Goal: Check status: Check status

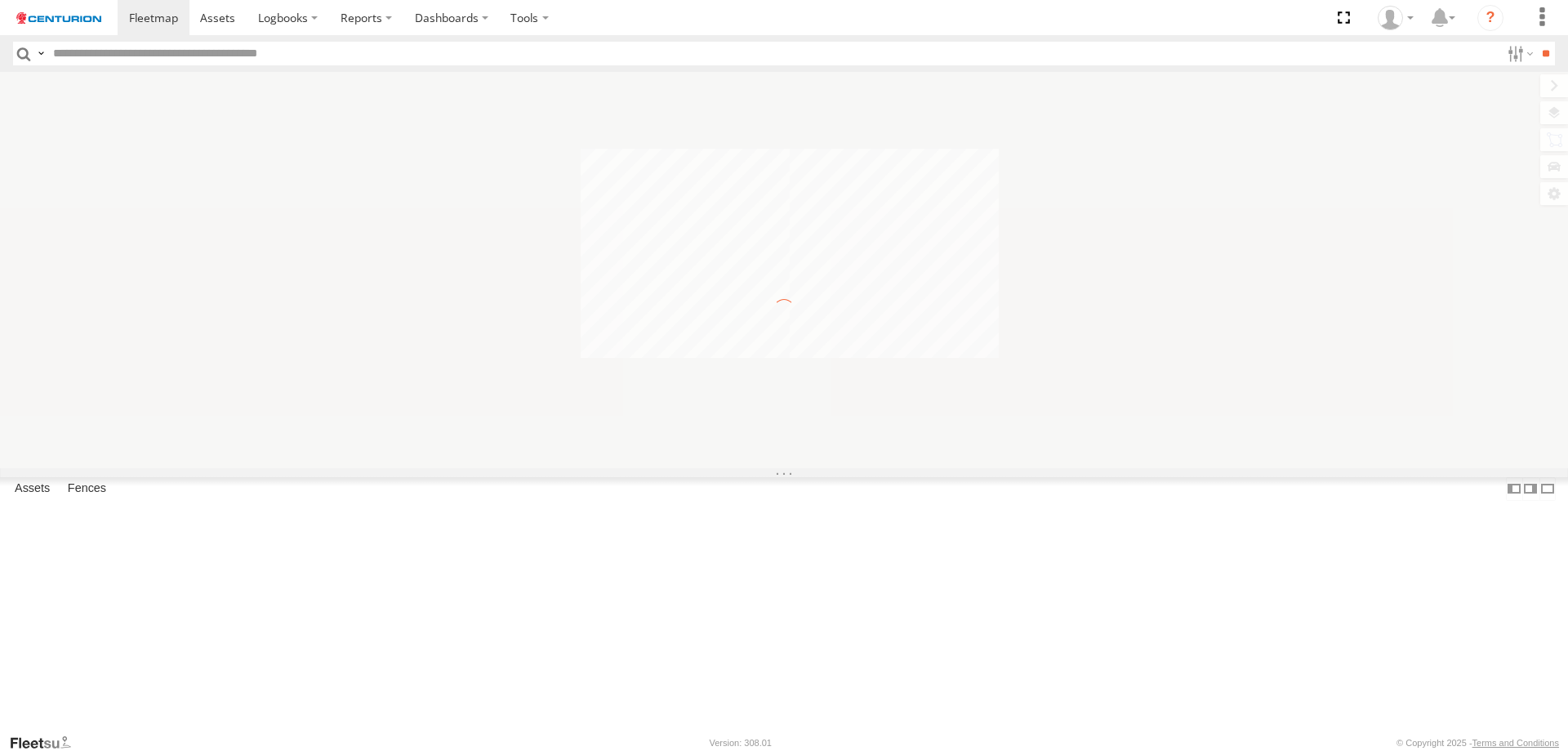
click at [71, 55] on input "text" at bounding box center [774, 54] width 1454 height 24
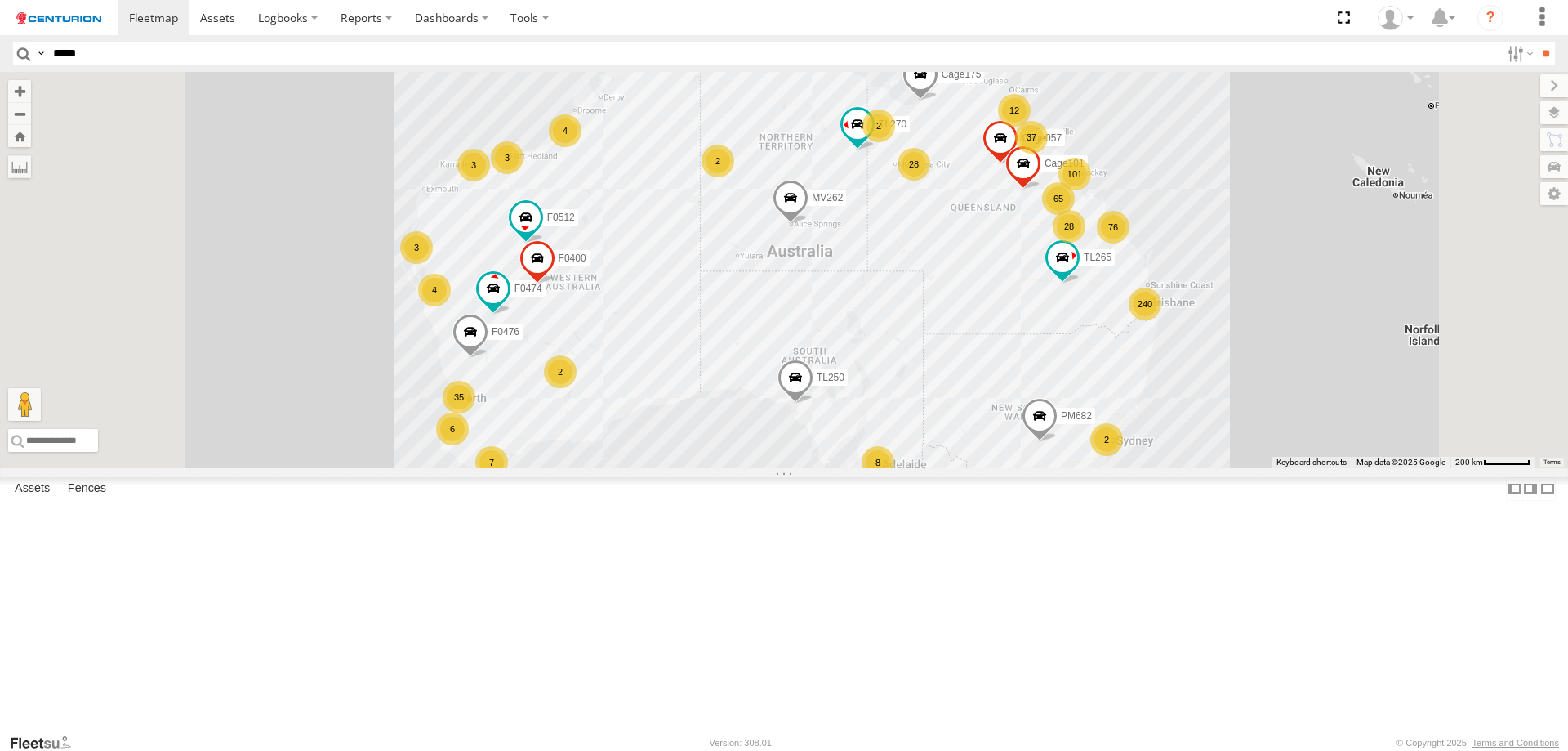
type input "*****"
click at [1536, 42] on input "**" at bounding box center [1546, 54] width 19 height 24
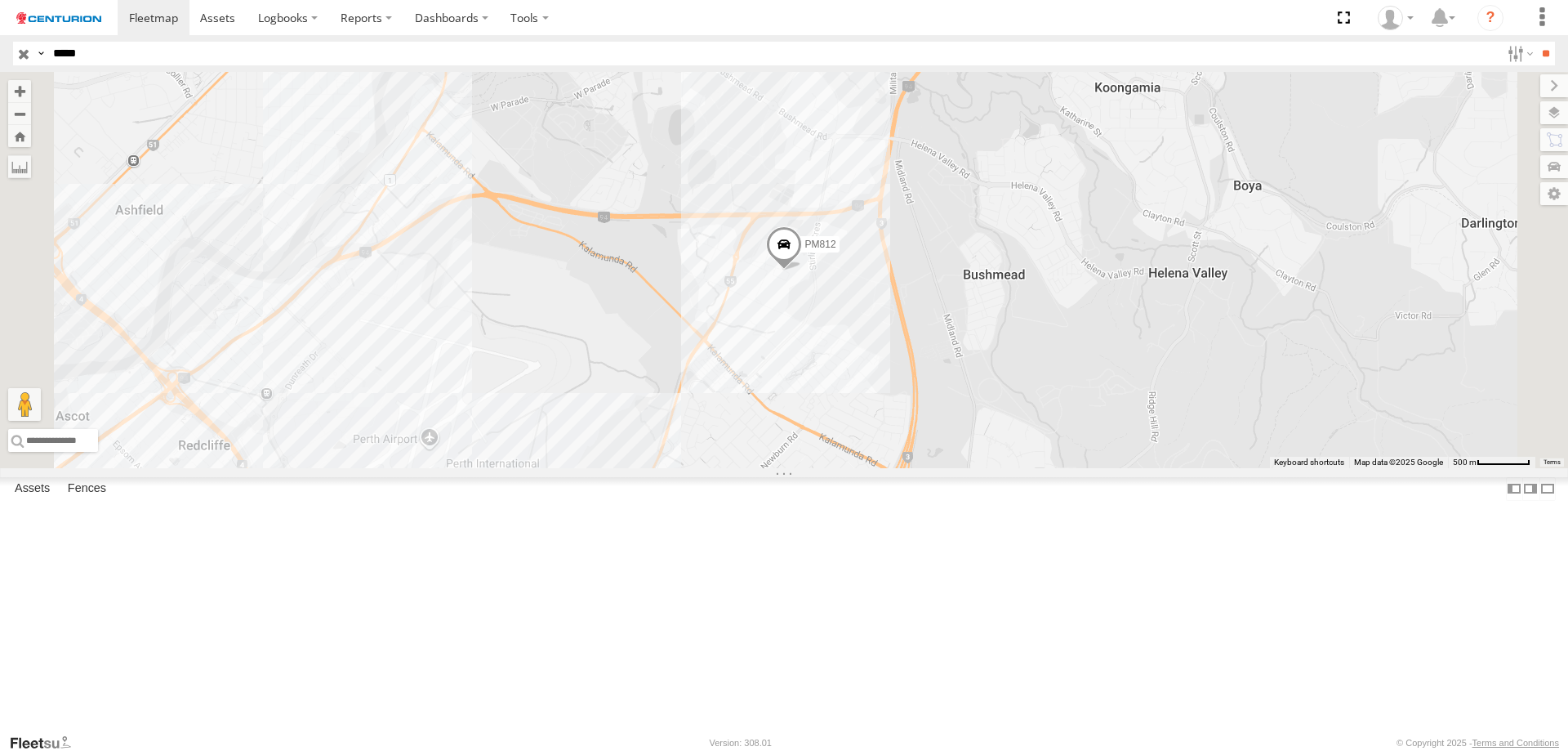
click at [802, 269] on span at bounding box center [784, 248] width 36 height 44
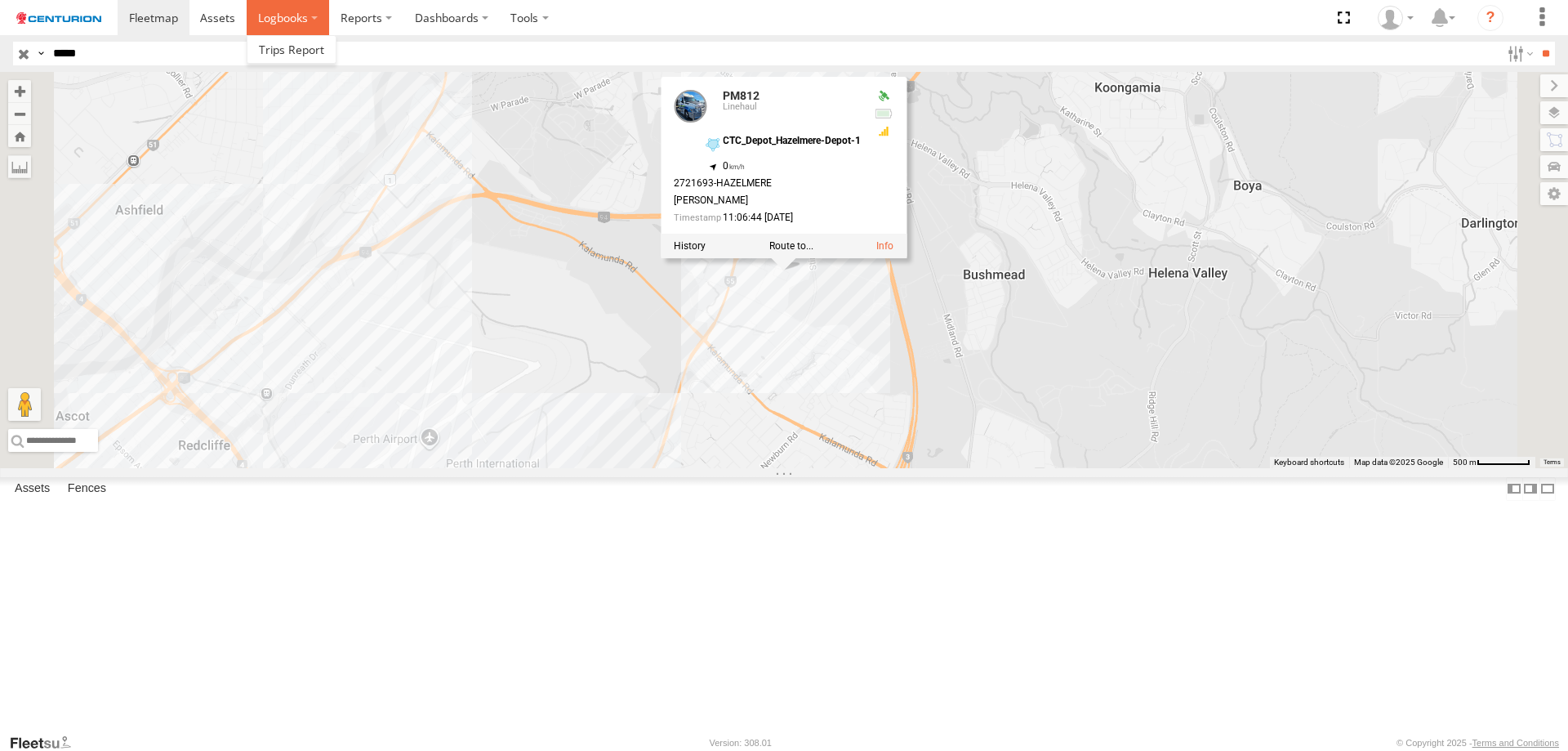
drag, startPoint x: 263, startPoint y: 4, endPoint x: 275, endPoint y: 10, distance: 13.4
click at [265, 7] on label at bounding box center [287, 17] width 83 height 35
drag, startPoint x: 319, startPoint y: 20, endPoint x: 358, endPoint y: 16, distance: 39.2
click at [334, 20] on ul at bounding box center [338, 17] width 442 height 35
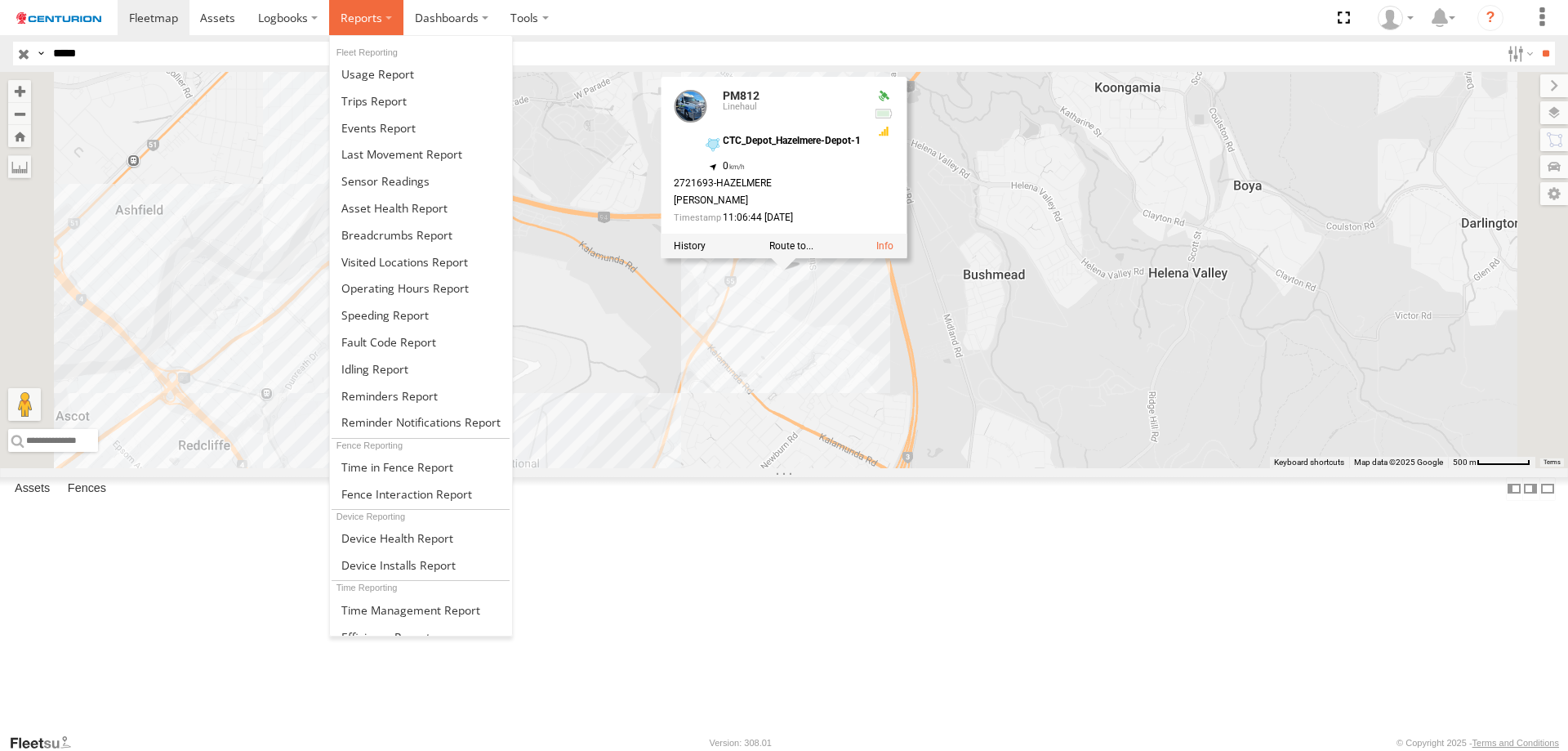
drag, startPoint x: 358, startPoint y: 16, endPoint x: 369, endPoint y: 23, distance: 13.0
click at [363, 22] on span at bounding box center [361, 18] width 42 height 15
click at [407, 243] on link at bounding box center [421, 235] width 182 height 27
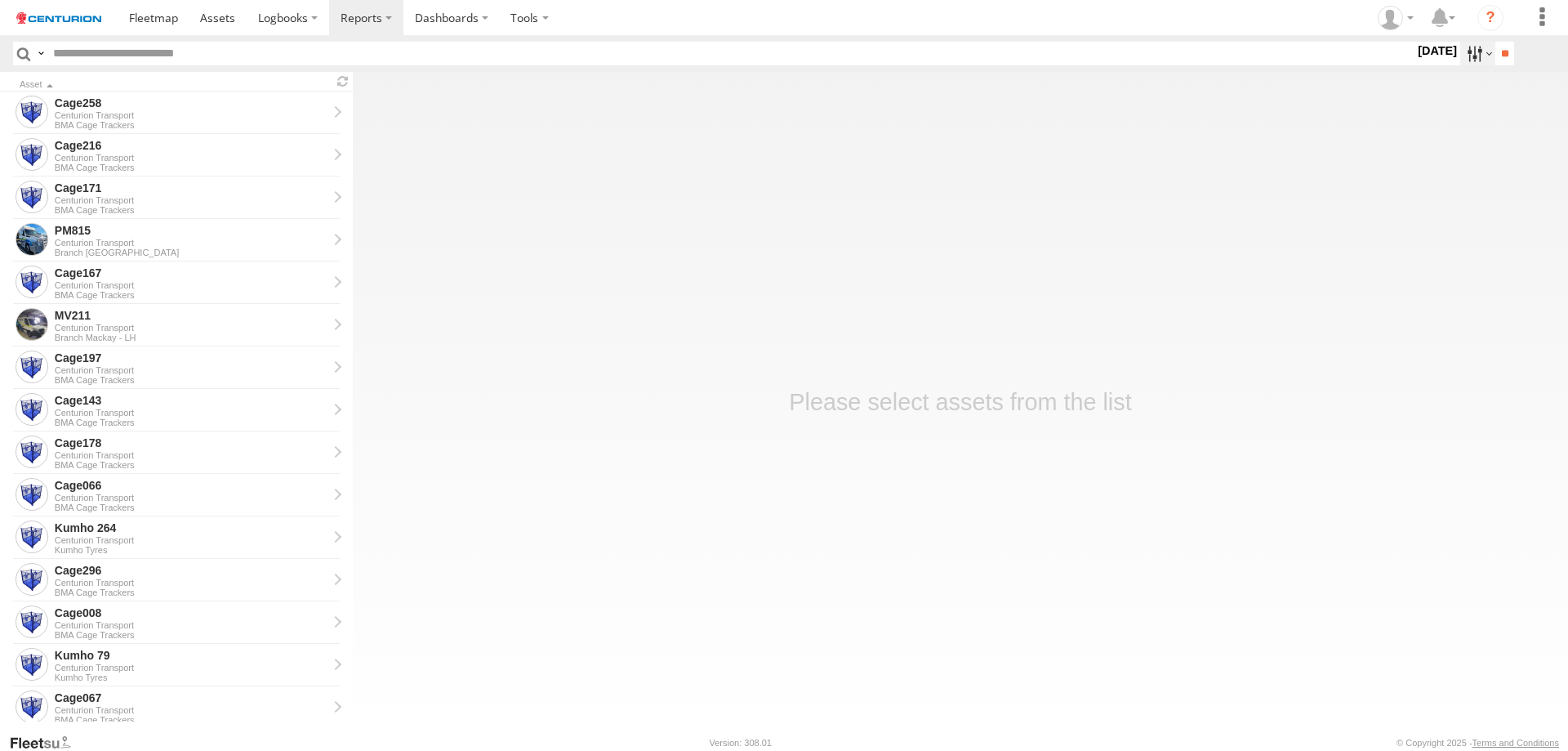
click at [1461, 55] on label at bounding box center [1478, 54] width 35 height 24
click at [0, 0] on label at bounding box center [0, 0] width 0 height 0
click at [1496, 57] on input "**" at bounding box center [1505, 54] width 19 height 24
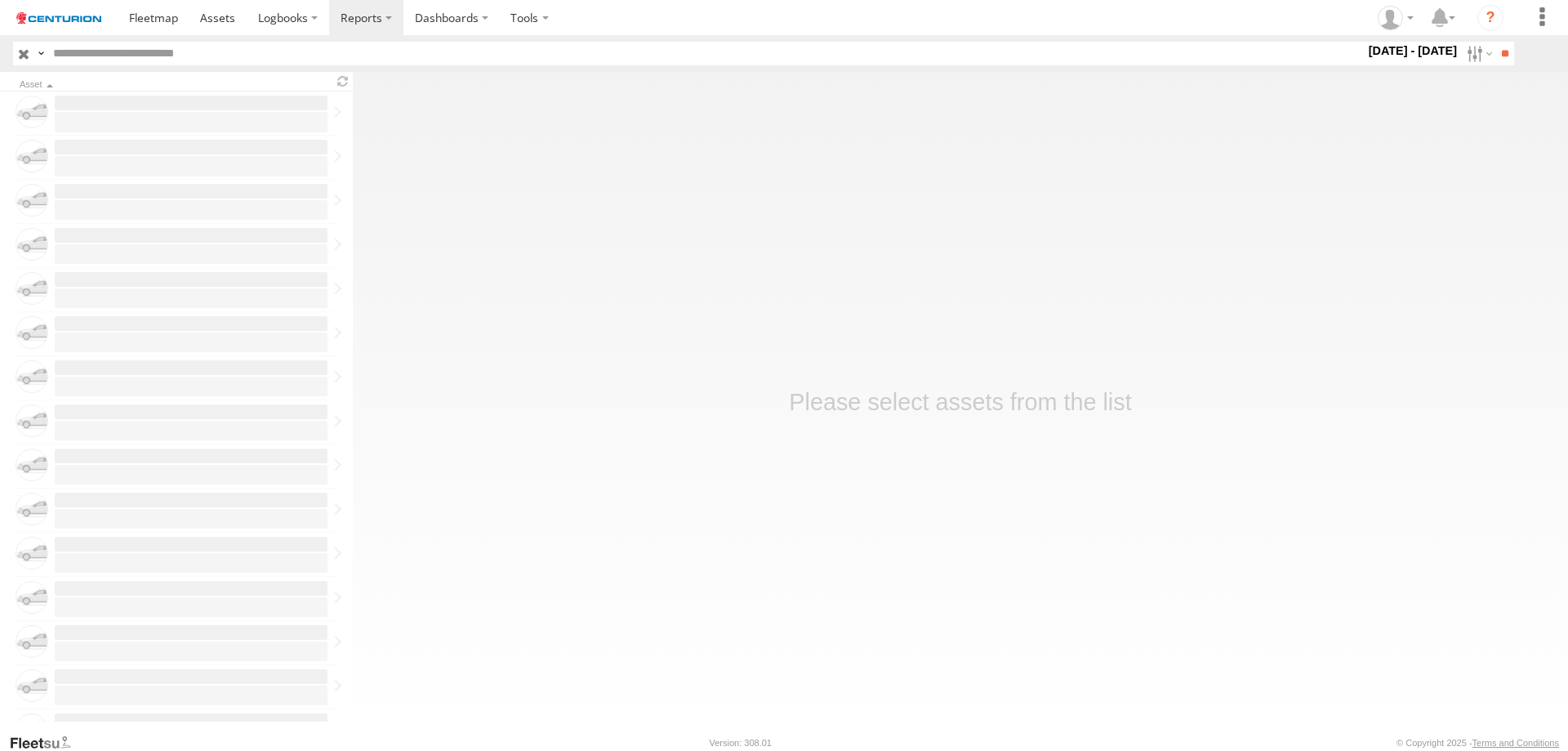
click at [176, 54] on input "text" at bounding box center [706, 54] width 1318 height 24
type input "*****"
click at [1496, 42] on input "**" at bounding box center [1505, 54] width 19 height 24
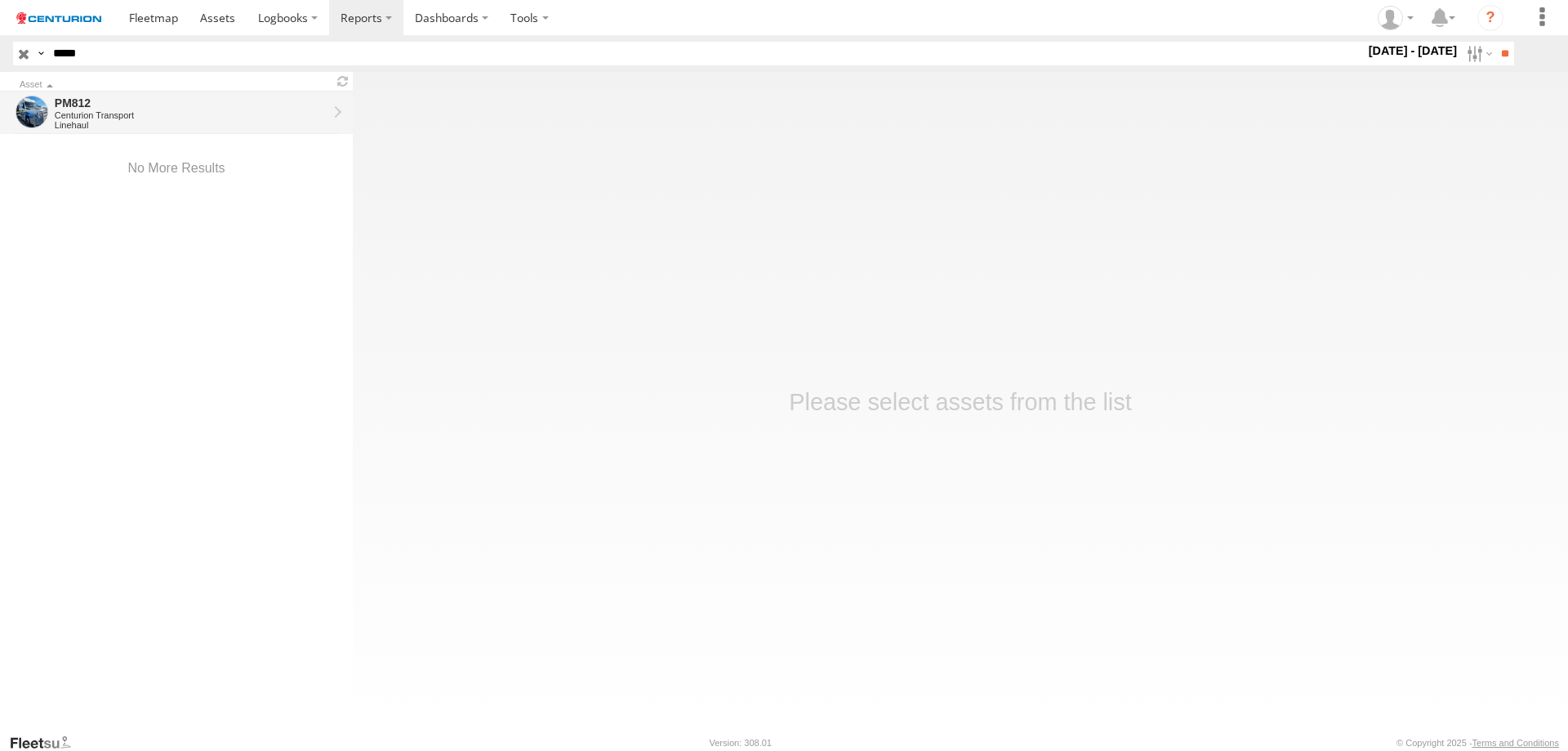
click at [130, 124] on div "Linehaul" at bounding box center [191, 125] width 273 height 10
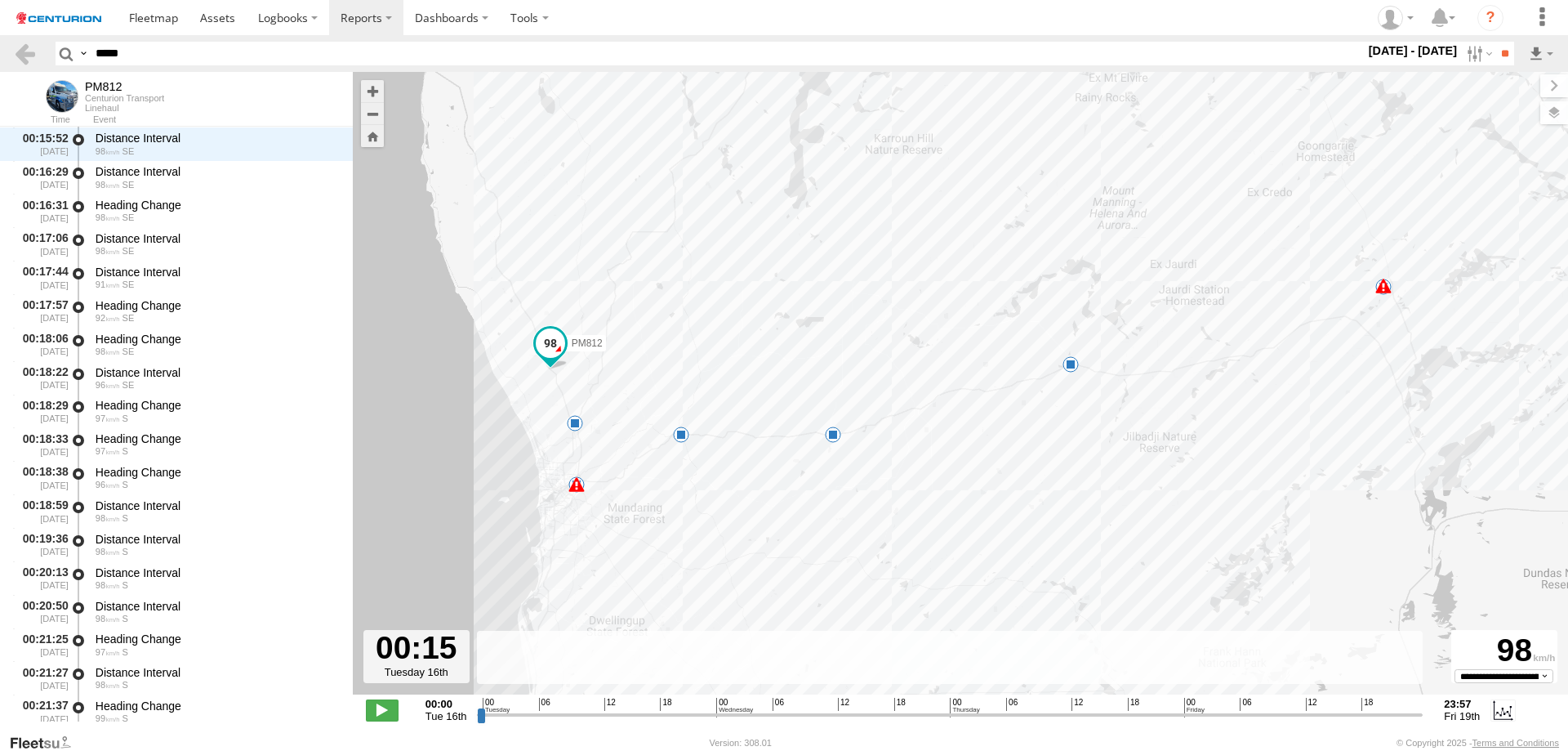
scroll to position [9446, 0]
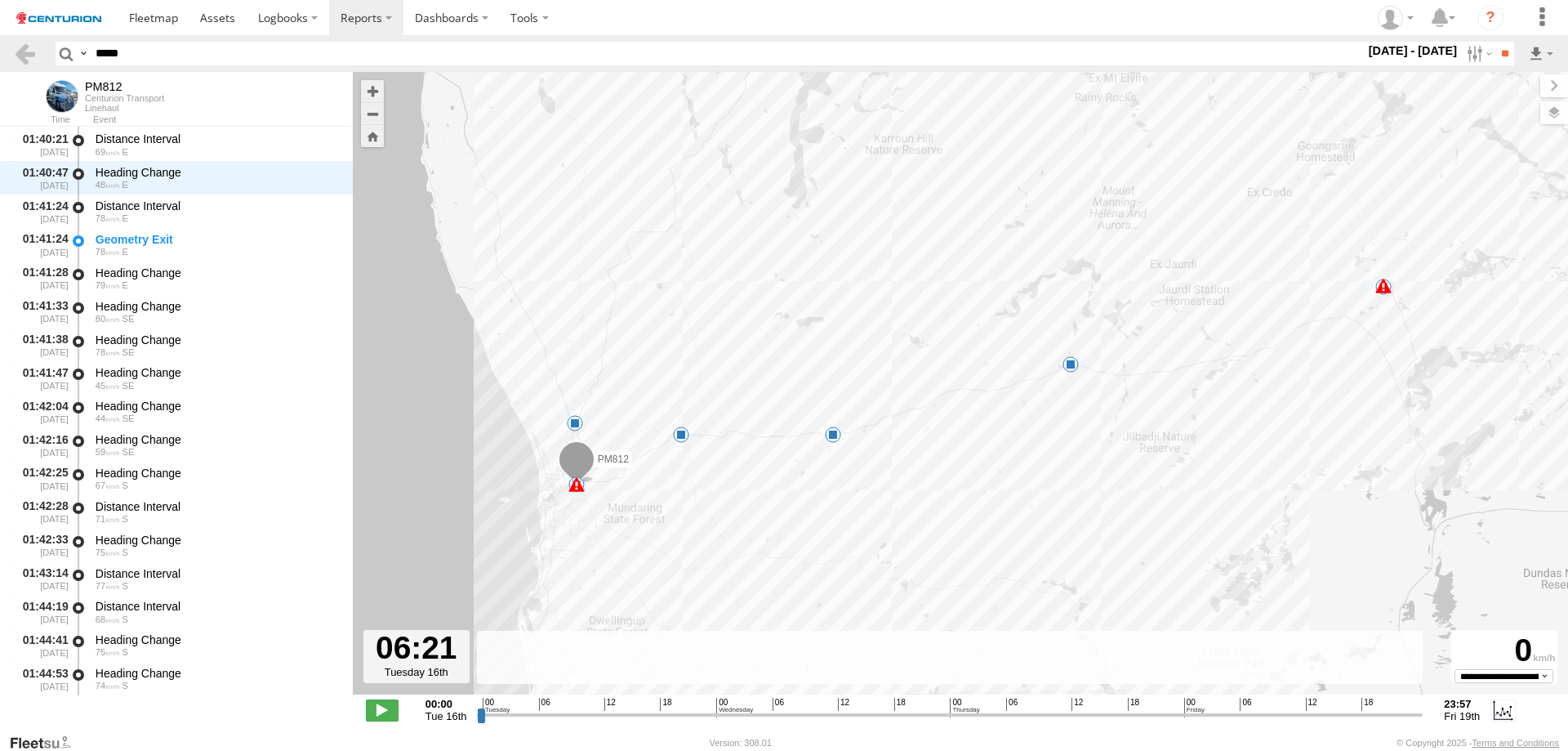
drag, startPoint x: 481, startPoint y: 719, endPoint x: 543, endPoint y: 717, distance: 62.0
click at [543, 717] on input "range" at bounding box center [950, 714] width 946 height 15
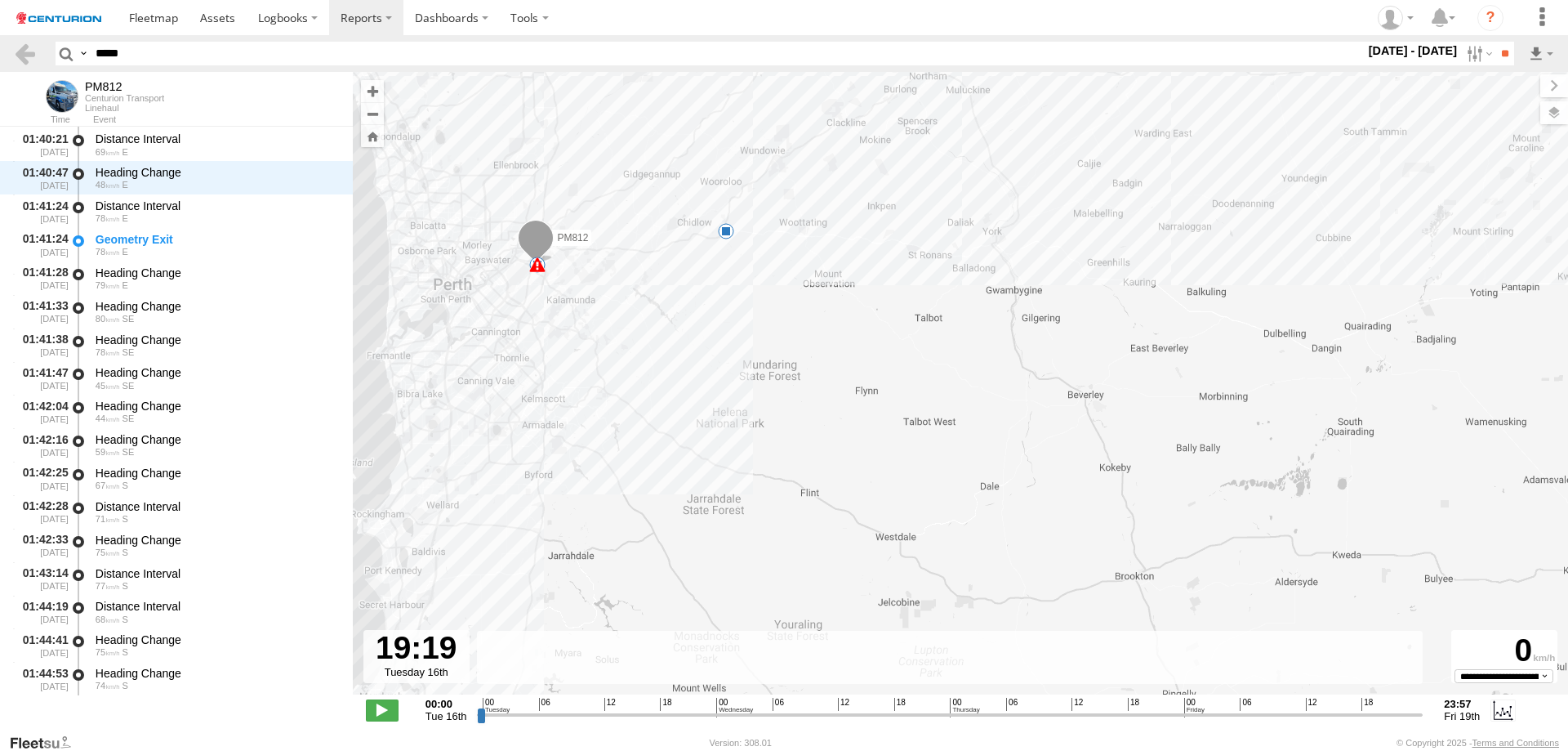
drag, startPoint x: 545, startPoint y: 719, endPoint x: 658, endPoint y: 639, distance: 138.5
click at [669, 707] on input "range" at bounding box center [950, 714] width 946 height 15
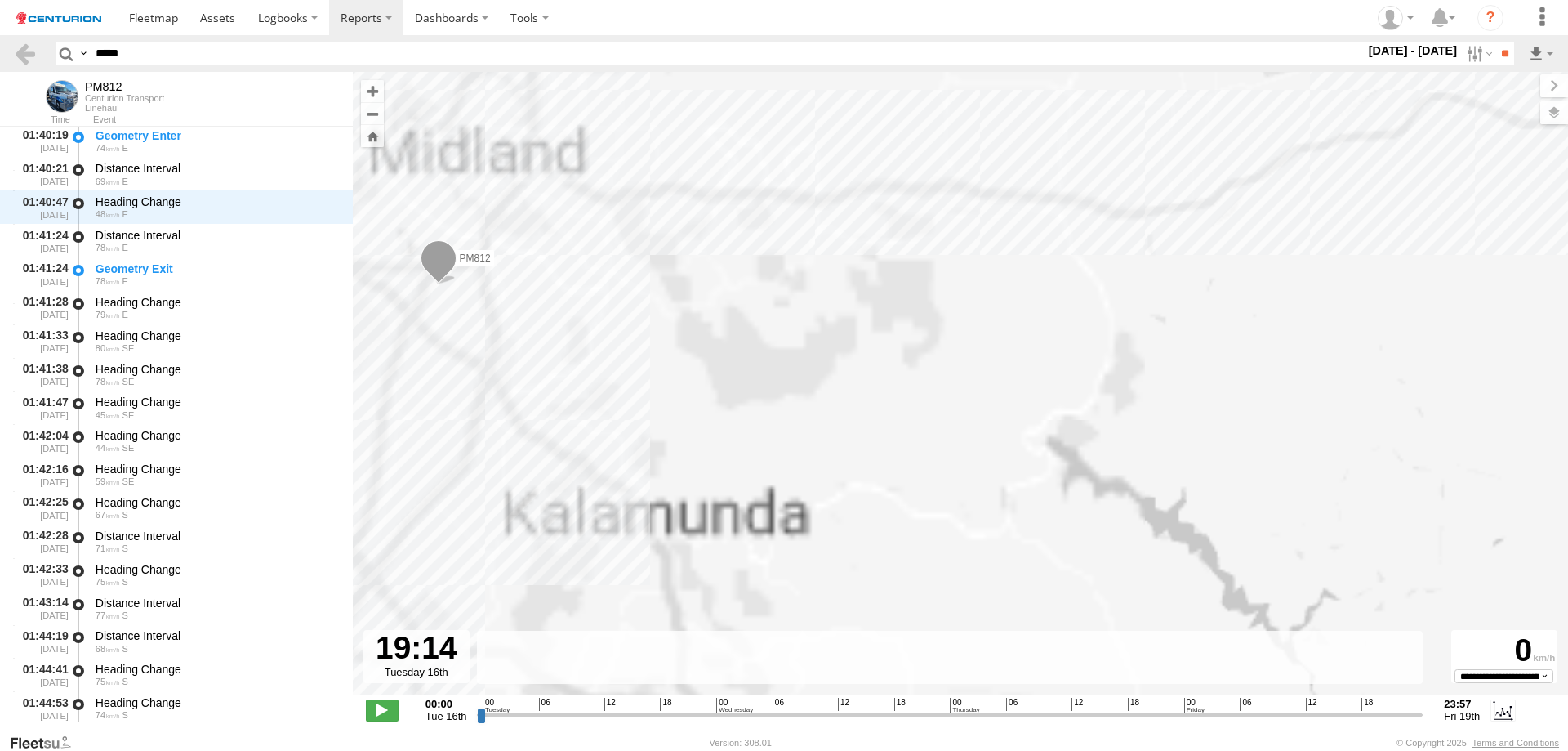
scroll to position [9365, 0]
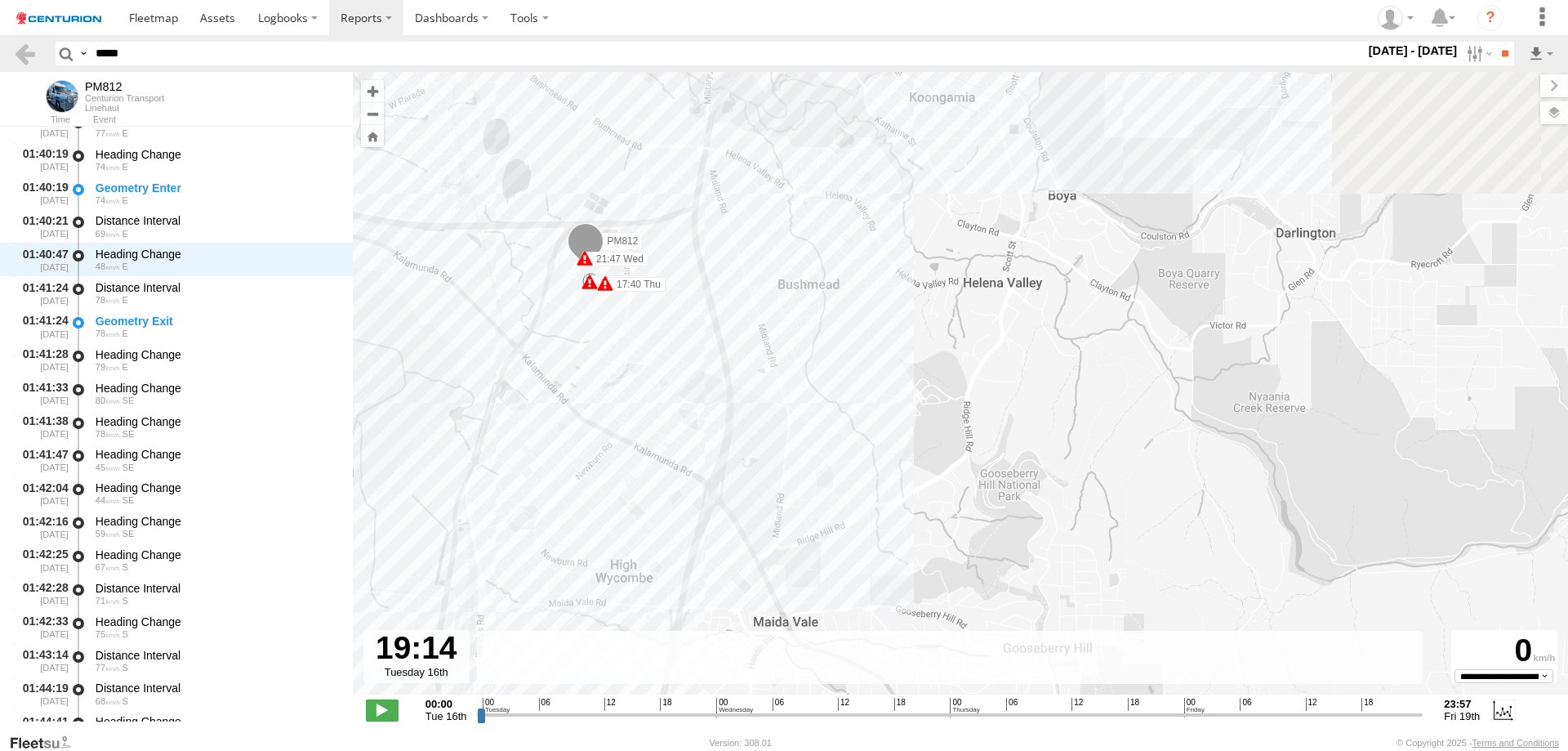
drag, startPoint x: 511, startPoint y: 187, endPoint x: 566, endPoint y: 361, distance: 182.5
click at [566, 361] on div "PM812 00:42 Tue 11:35 Wed 17:29 Wed 00:07 Thu 23:34 Thu 22:43 Wed 13 06:38 Tue …" at bounding box center [960, 391] width 1215 height 639
drag, startPoint x: 668, startPoint y: 713, endPoint x: 678, endPoint y: 713, distance: 10.0
click at [678, 713] on input "range" at bounding box center [950, 714] width 946 height 15
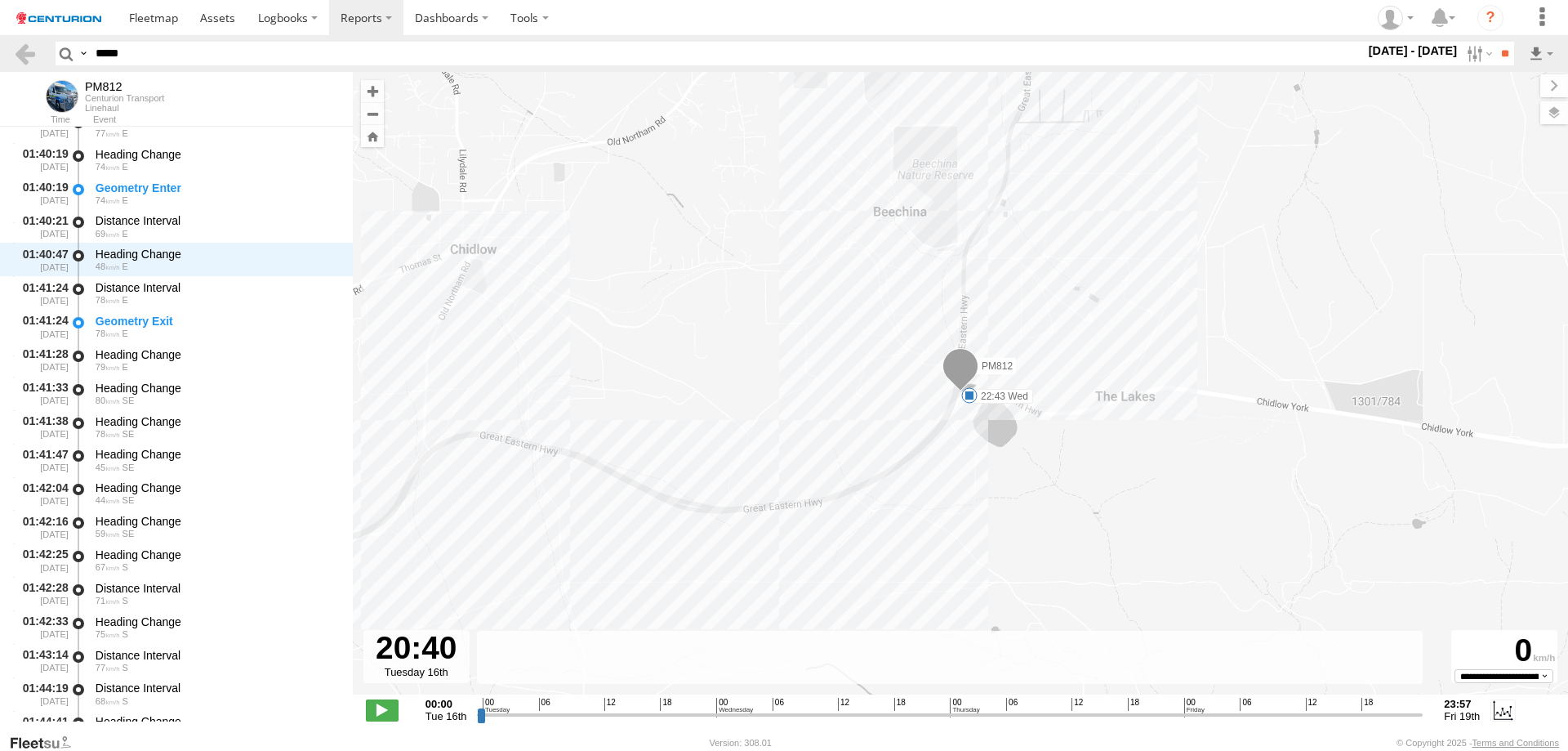
click at [683, 713] on input "range" at bounding box center [950, 714] width 946 height 15
drag, startPoint x: 682, startPoint y: 715, endPoint x: 706, endPoint y: 715, distance: 24.0
click at [706, 715] on input "range" at bounding box center [950, 714] width 946 height 15
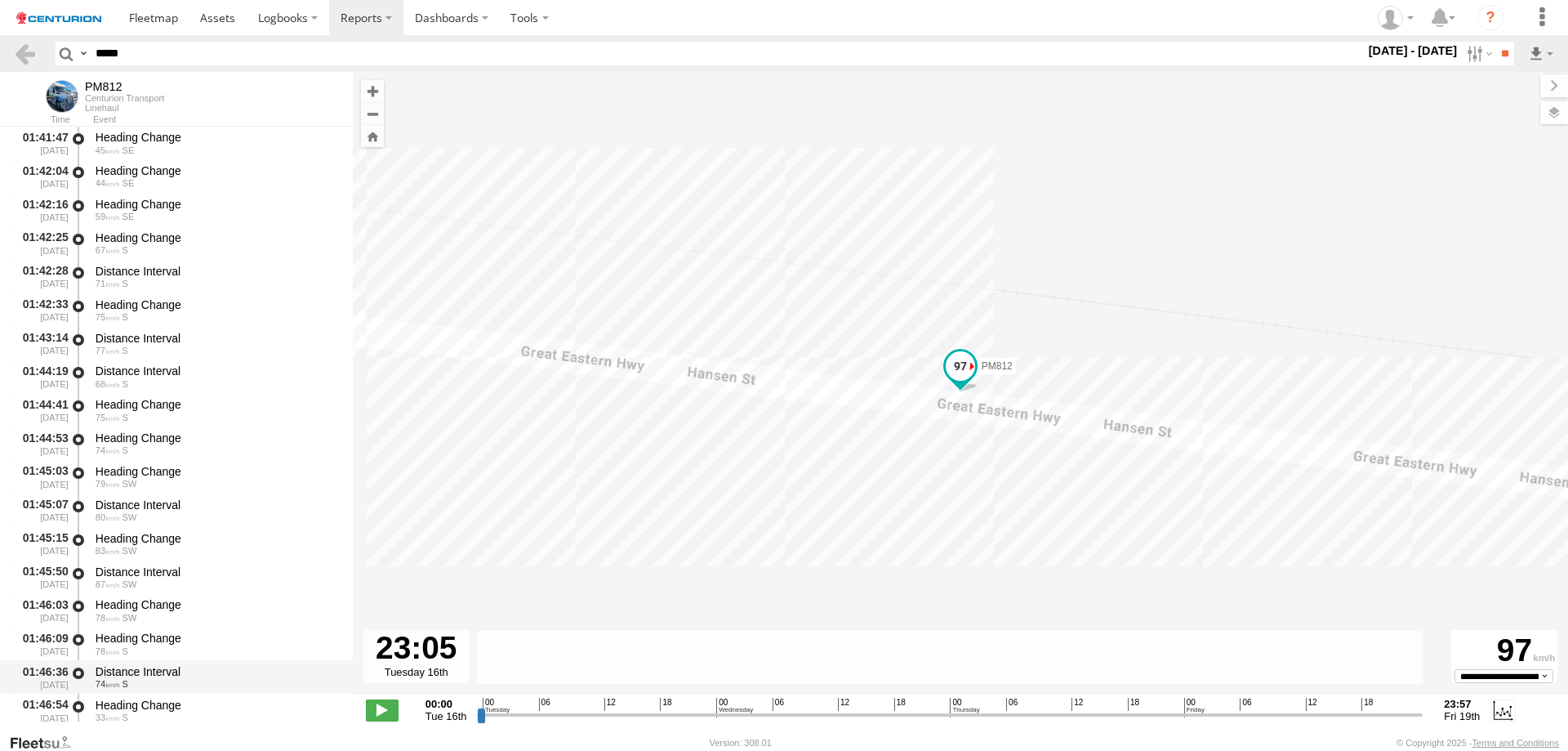
scroll to position [9855, 0]
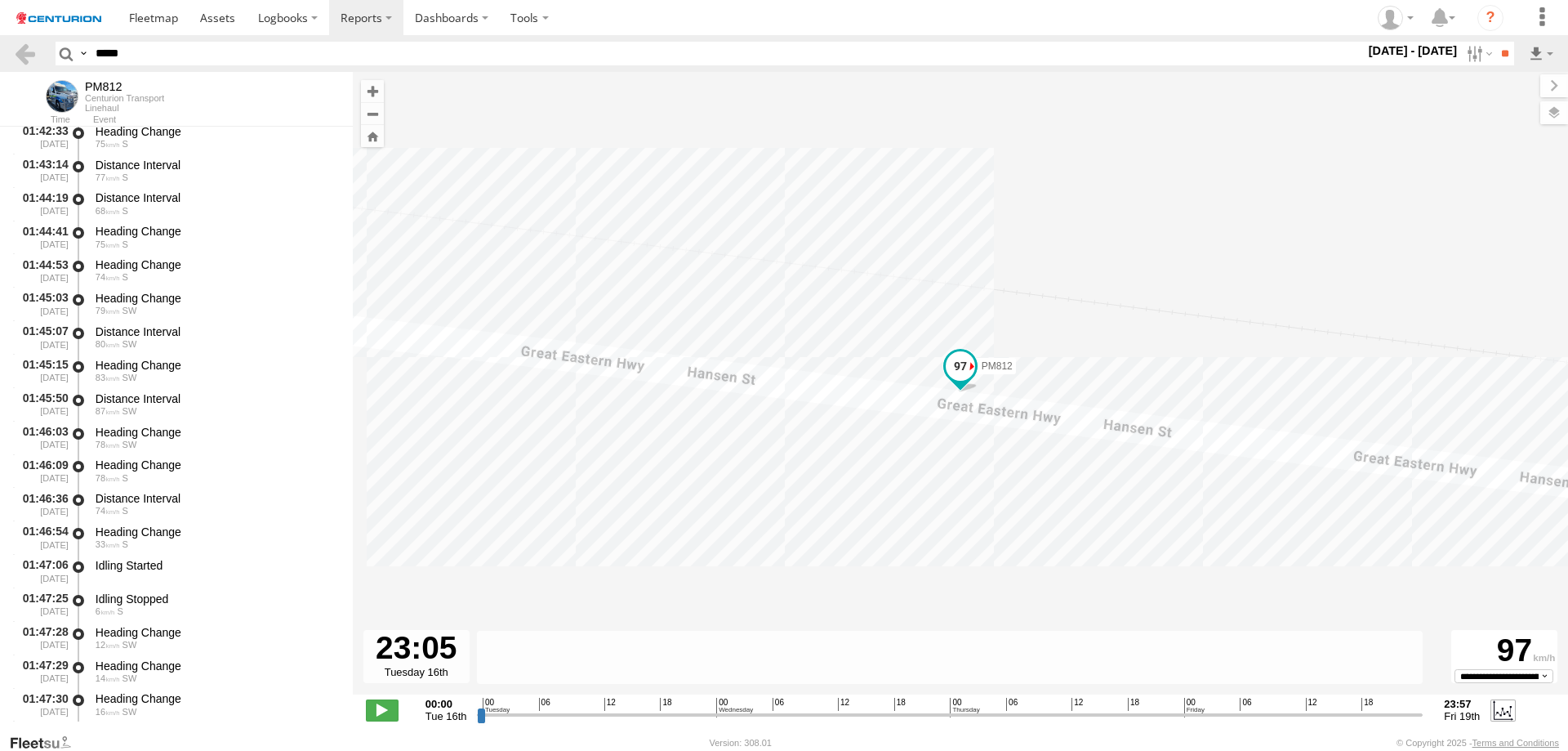
click at [1503, 708] on label at bounding box center [1502, 709] width 25 height 21
click at [1503, 712] on label at bounding box center [1502, 709] width 25 height 21
drag, startPoint x: 706, startPoint y: 714, endPoint x: 762, endPoint y: 714, distance: 56.0
click at [764, 714] on input "range" at bounding box center [950, 714] width 946 height 15
drag, startPoint x: 767, startPoint y: 719, endPoint x: 781, endPoint y: 480, distance: 239.4
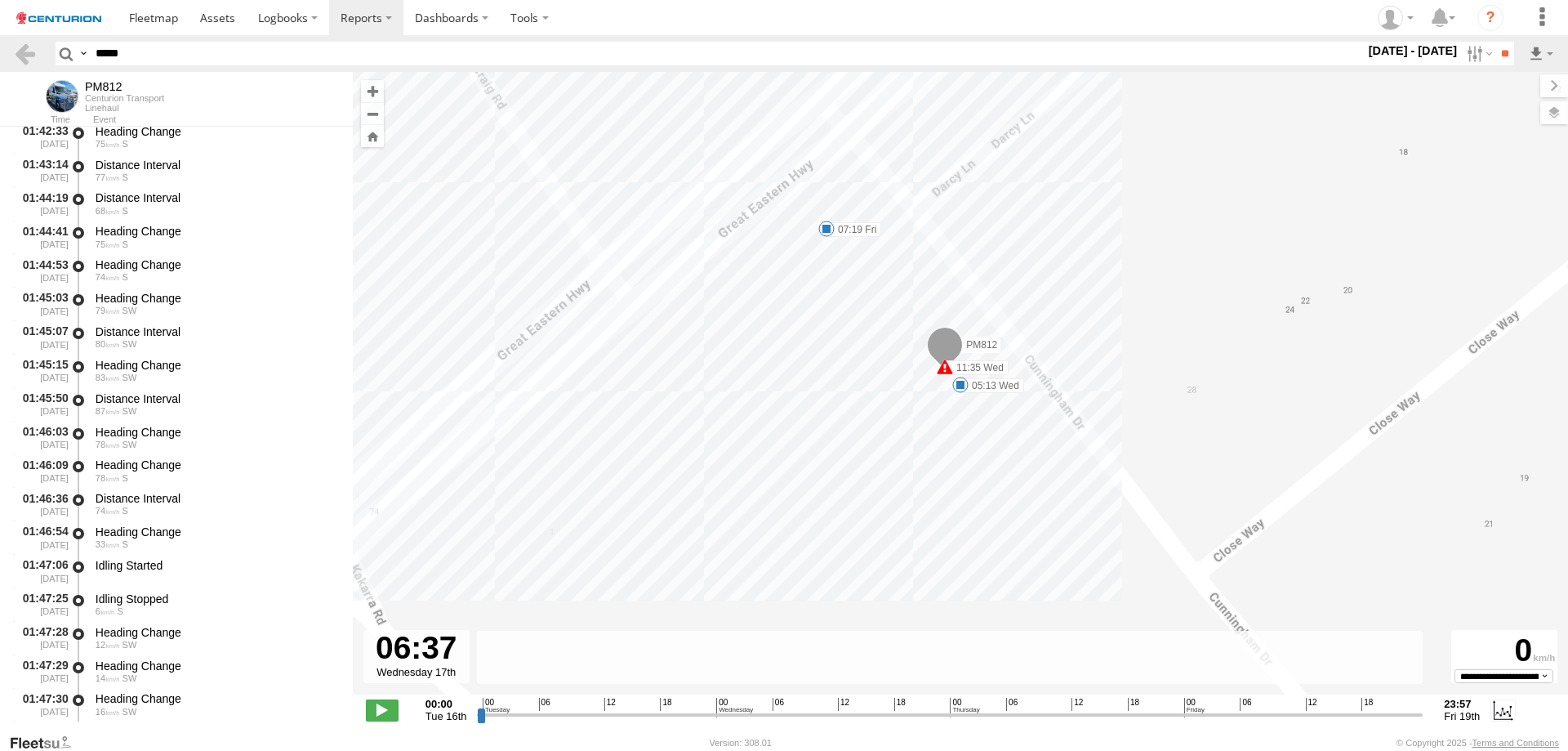
type input "**********"
click at [780, 718] on input "range" at bounding box center [950, 714] width 946 height 15
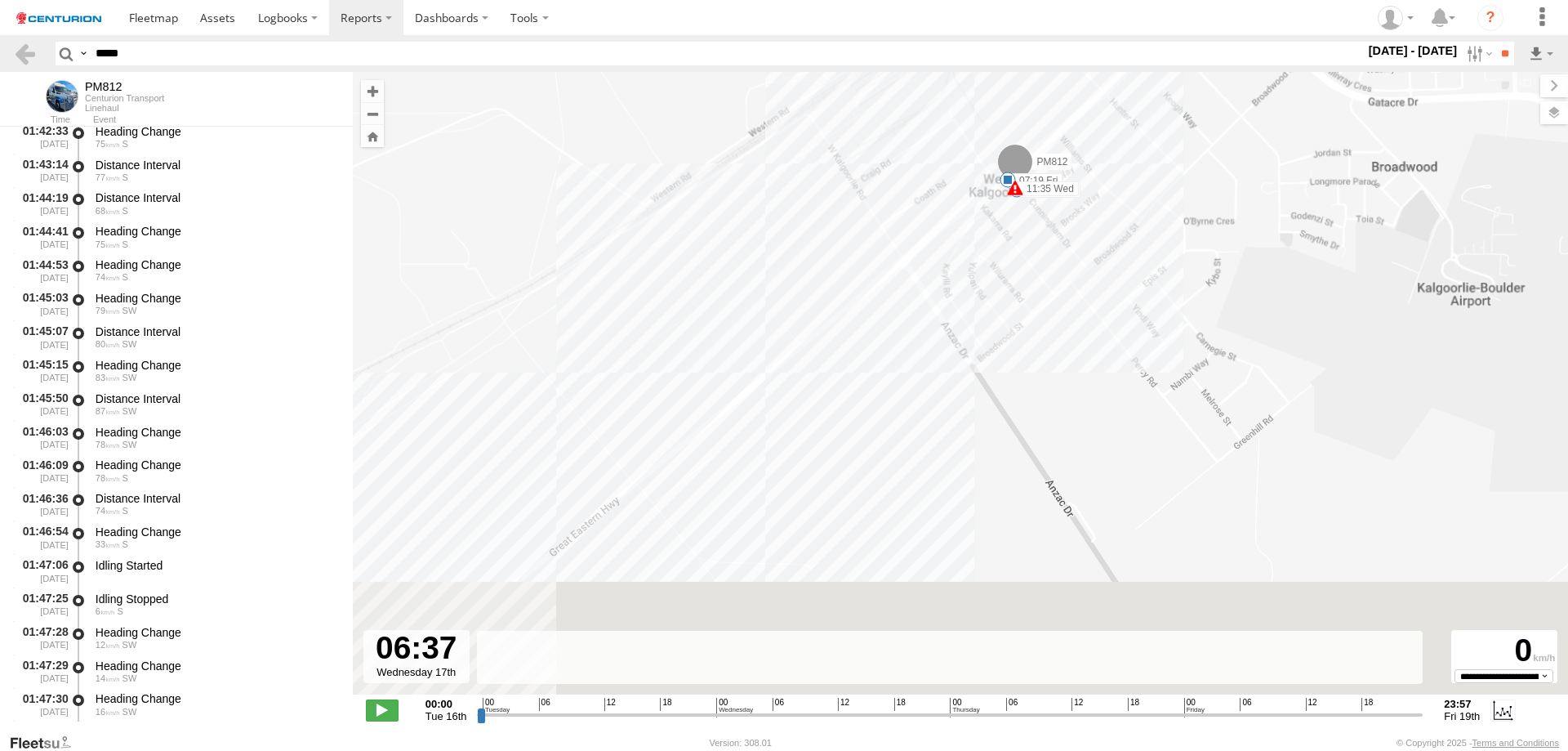
drag, startPoint x: 729, startPoint y: 600, endPoint x: 885, endPoint y: 260, distance: 374.1
click at [880, 235] on div "PM812 00:42 Tue 11:35 Wed 17:29 Wed 00:07 Thu 23:34 Thu 22:43 Wed 06:38 Tue 21:…" at bounding box center [960, 391] width 1215 height 639
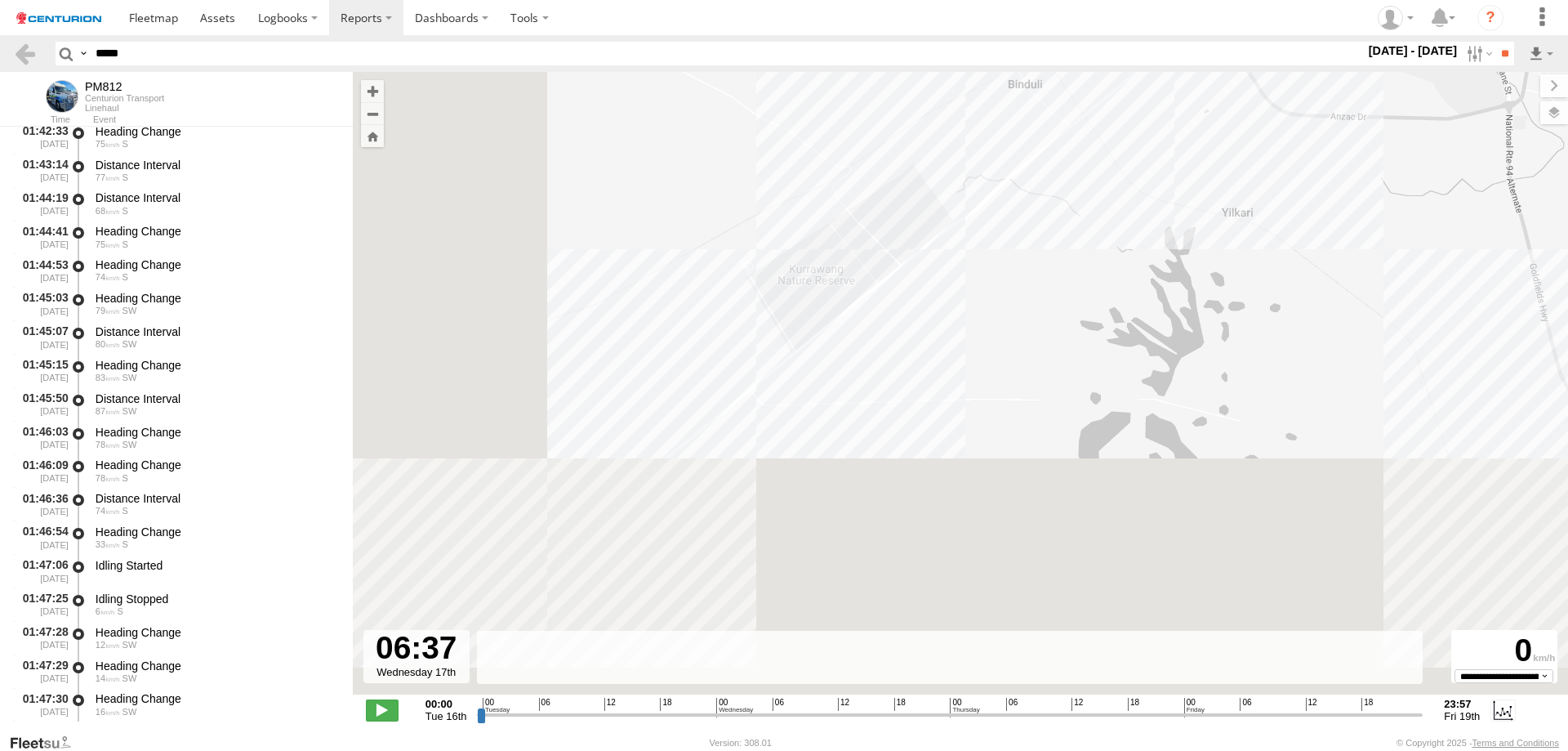
drag, startPoint x: 990, startPoint y: 283, endPoint x: 1030, endPoint y: 261, distance: 45.7
click at [1030, 261] on div "PM812 00:42 Tue 11:35 Wed 17:29 Wed 00:07 Thu 23:34 Thu 22:43 Wed 06:38 Tue 21:…" at bounding box center [960, 391] width 1215 height 639
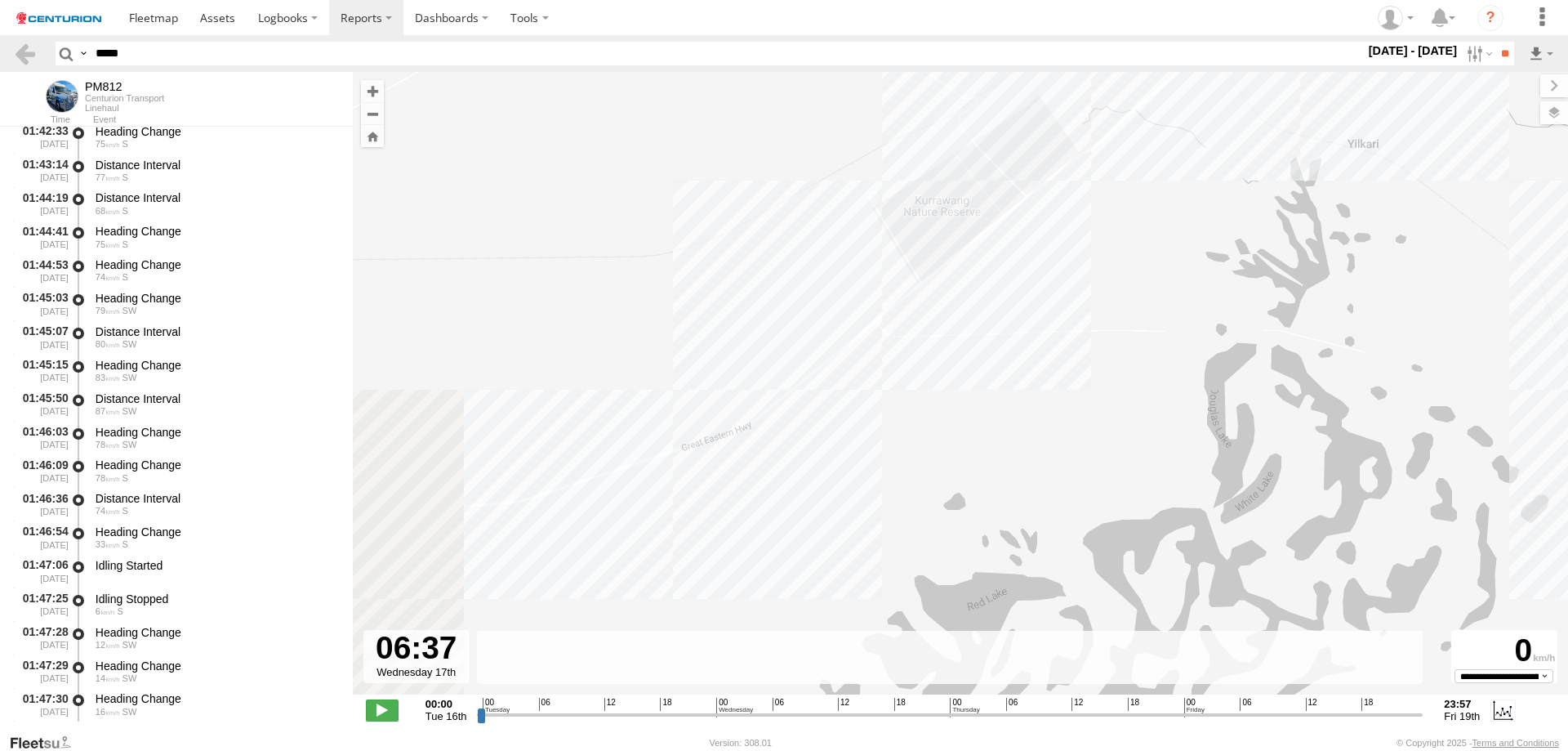
drag, startPoint x: 658, startPoint y: 484, endPoint x: 1060, endPoint y: 253, distance: 463.6
click at [1060, 253] on div "PM812 00:42 Tue 11:35 Wed 17:29 Wed 00:07 Thu 23:34 Thu 22:43 Wed 06:38 Tue 21:…" at bounding box center [960, 391] width 1215 height 639
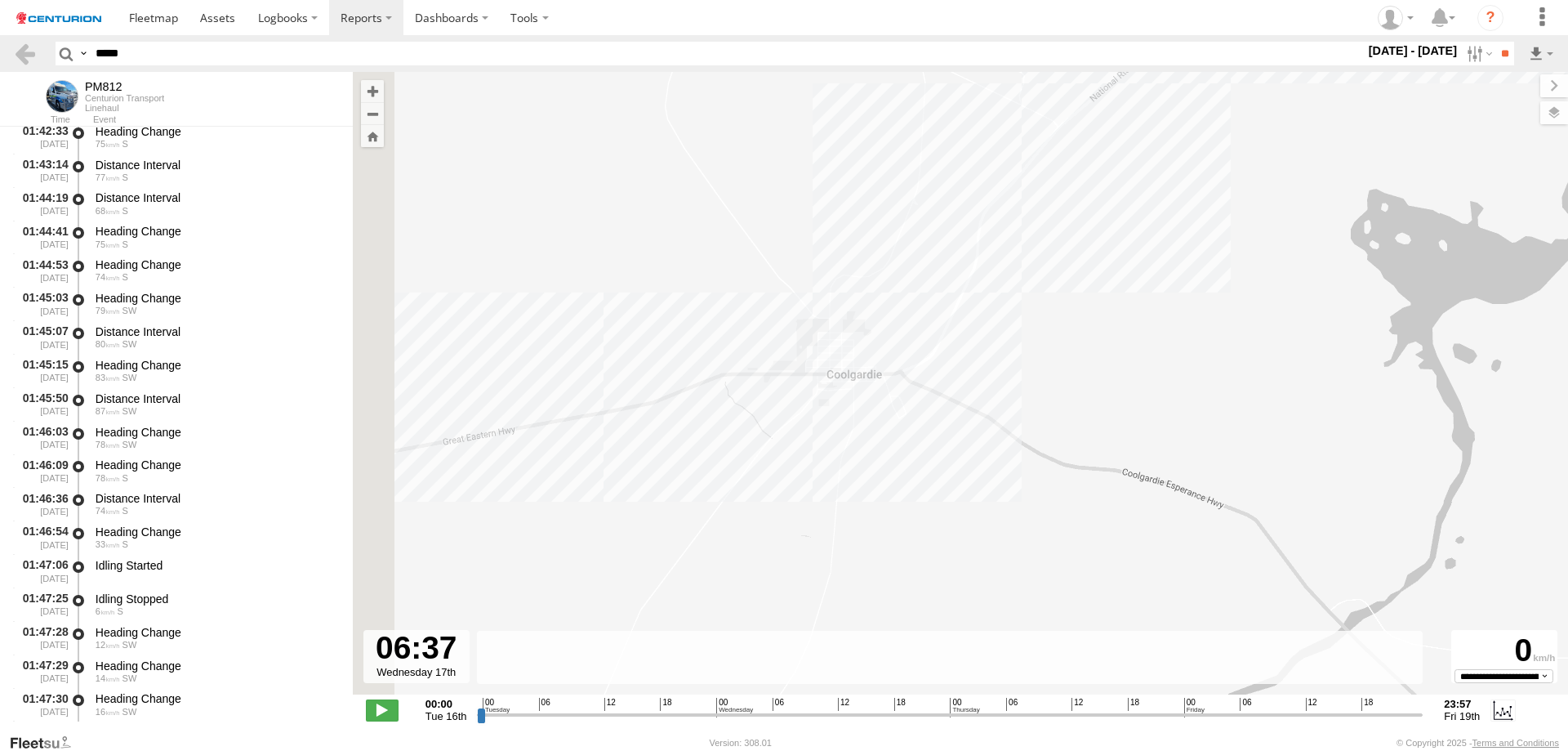
drag, startPoint x: 839, startPoint y: 362, endPoint x: 972, endPoint y: 200, distance: 209.6
click at [972, 200] on div "PM812 00:42 Tue 11:35 Wed 17:29 Wed 00:07 Thu 23:34 Thu 22:43 Wed 06:38 Tue 21:…" at bounding box center [960, 391] width 1215 height 639
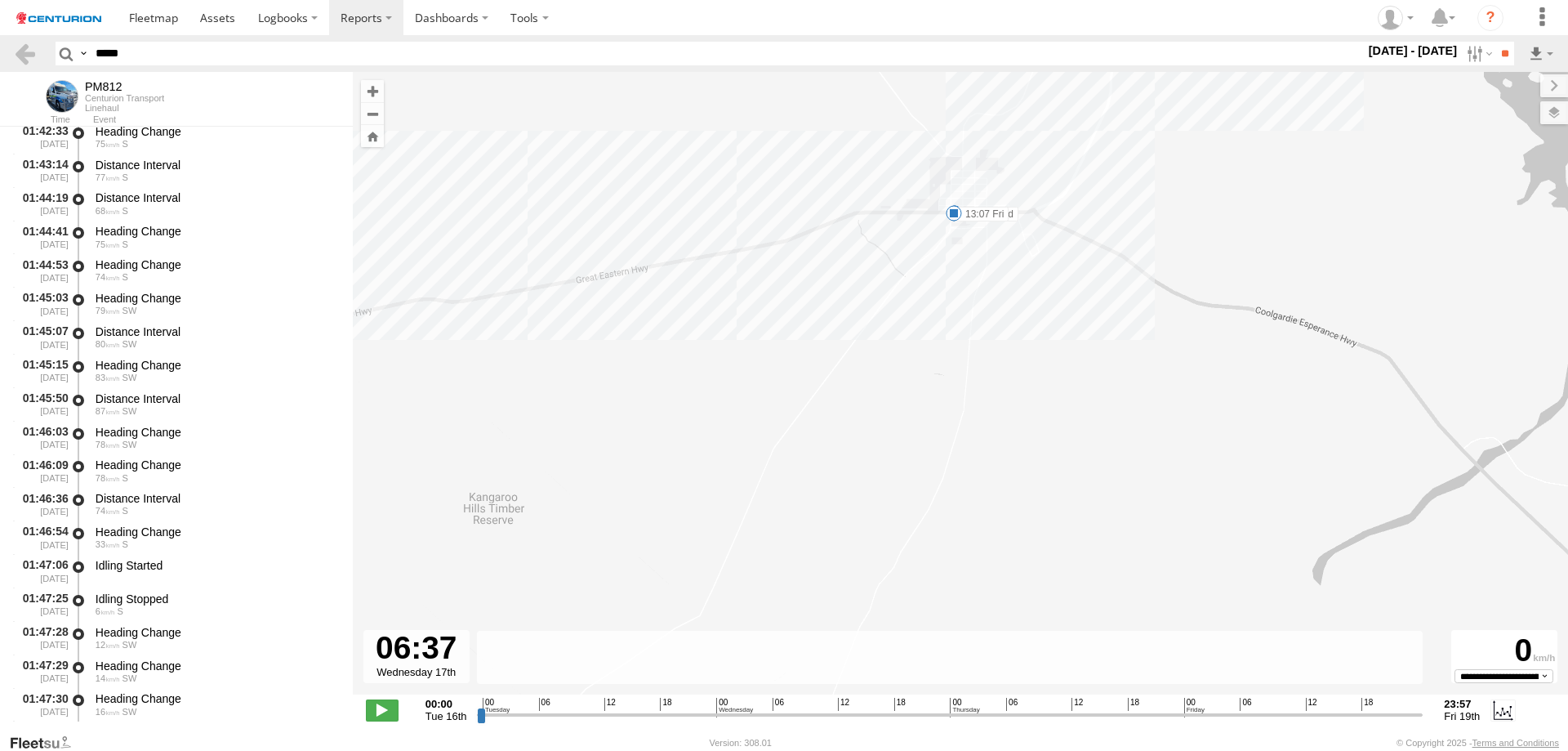
drag, startPoint x: 810, startPoint y: 335, endPoint x: 914, endPoint y: 337, distance: 104.0
click at [914, 337] on div "PM812 00:42 Tue 11:35 Wed 17:29 Wed 00:07 Thu 23:34 Thu 22:43 Wed 06:38 Tue 21:…" at bounding box center [960, 391] width 1215 height 639
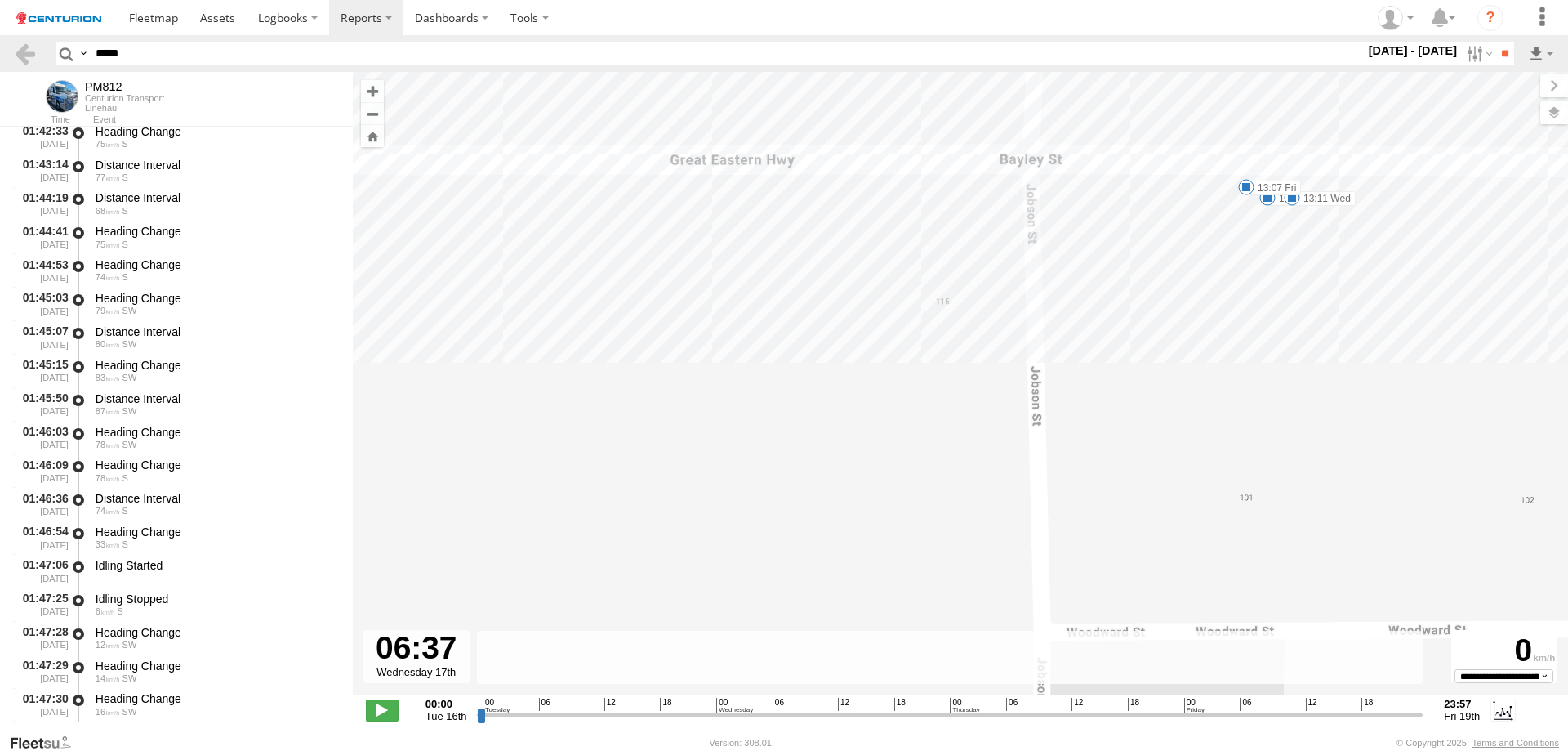
drag, startPoint x: 1267, startPoint y: 234, endPoint x: 1242, endPoint y: 250, distance: 29.7
click at [1242, 250] on div "PM812 00:42 Tue 11:35 Wed 17:29 Wed 00:07 Thu 23:34 Thu 22:43 Wed 06:38 Tue 21:…" at bounding box center [960, 391] width 1215 height 639
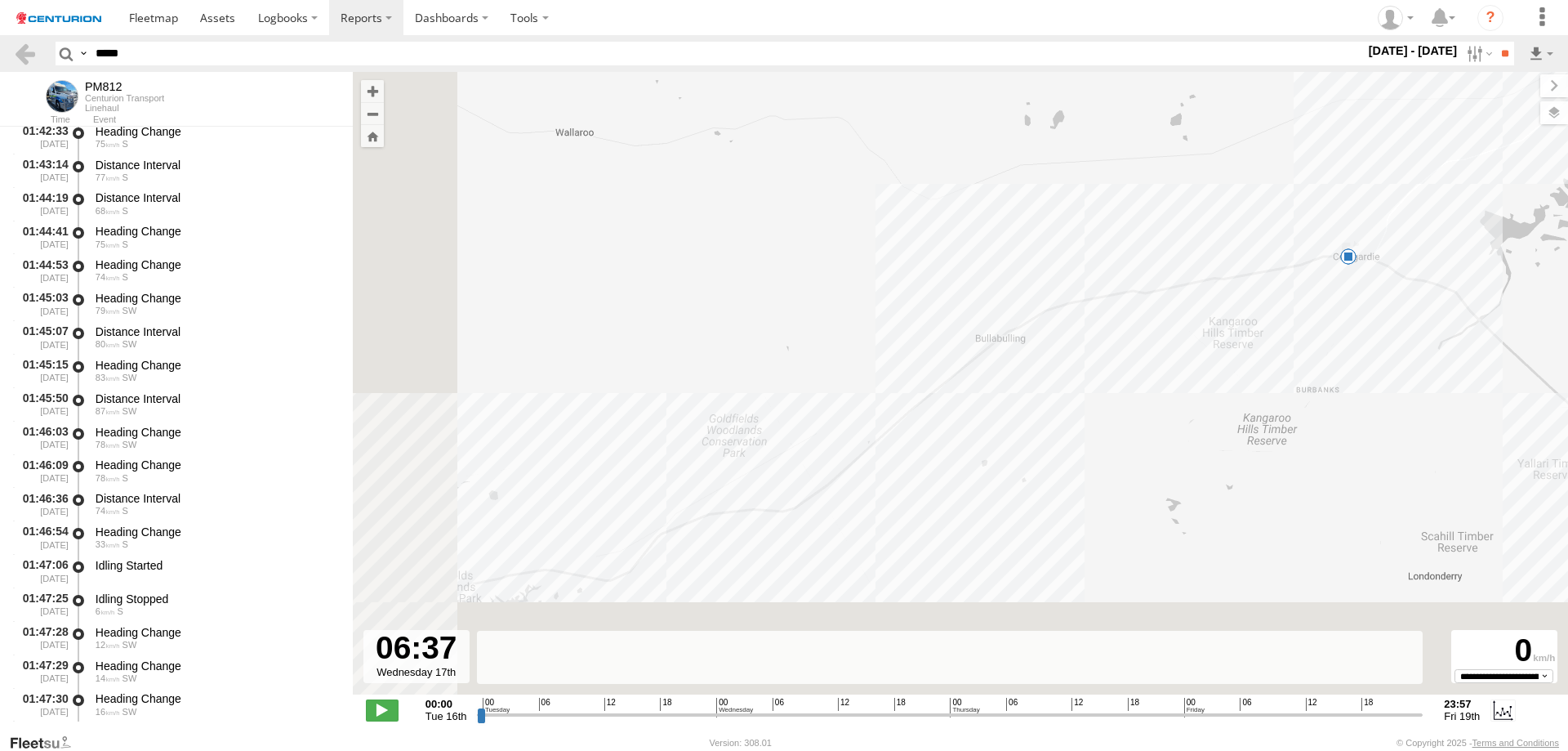
drag, startPoint x: 985, startPoint y: 482, endPoint x: 1219, endPoint y: 351, distance: 268.2
click at [1219, 351] on div "PM812 00:42 Tue 11:35 Wed 17:29 Wed 00:07 Thu 23:34 Thu 22:43 Wed 06:38 Tue 21:…" at bounding box center [960, 391] width 1215 height 639
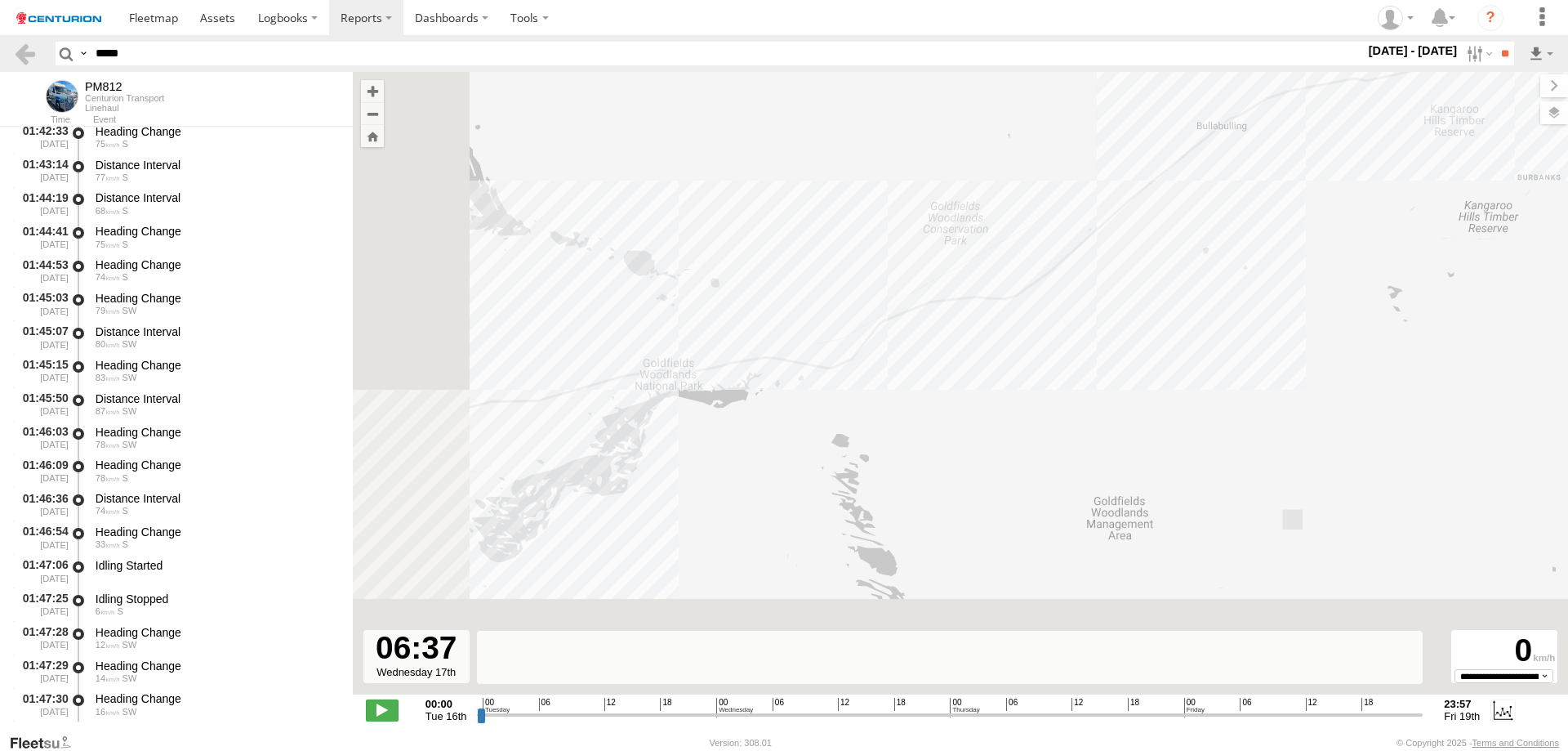
drag, startPoint x: 1092, startPoint y: 426, endPoint x: 1012, endPoint y: 439, distance: 81.0
click at [1207, 320] on div "PM812 00:42 Tue 11:35 Wed 17:29 Wed 00:07 Thu 23:34 Thu 22:43 Wed 06:38 Tue 21:…" at bounding box center [960, 391] width 1215 height 639
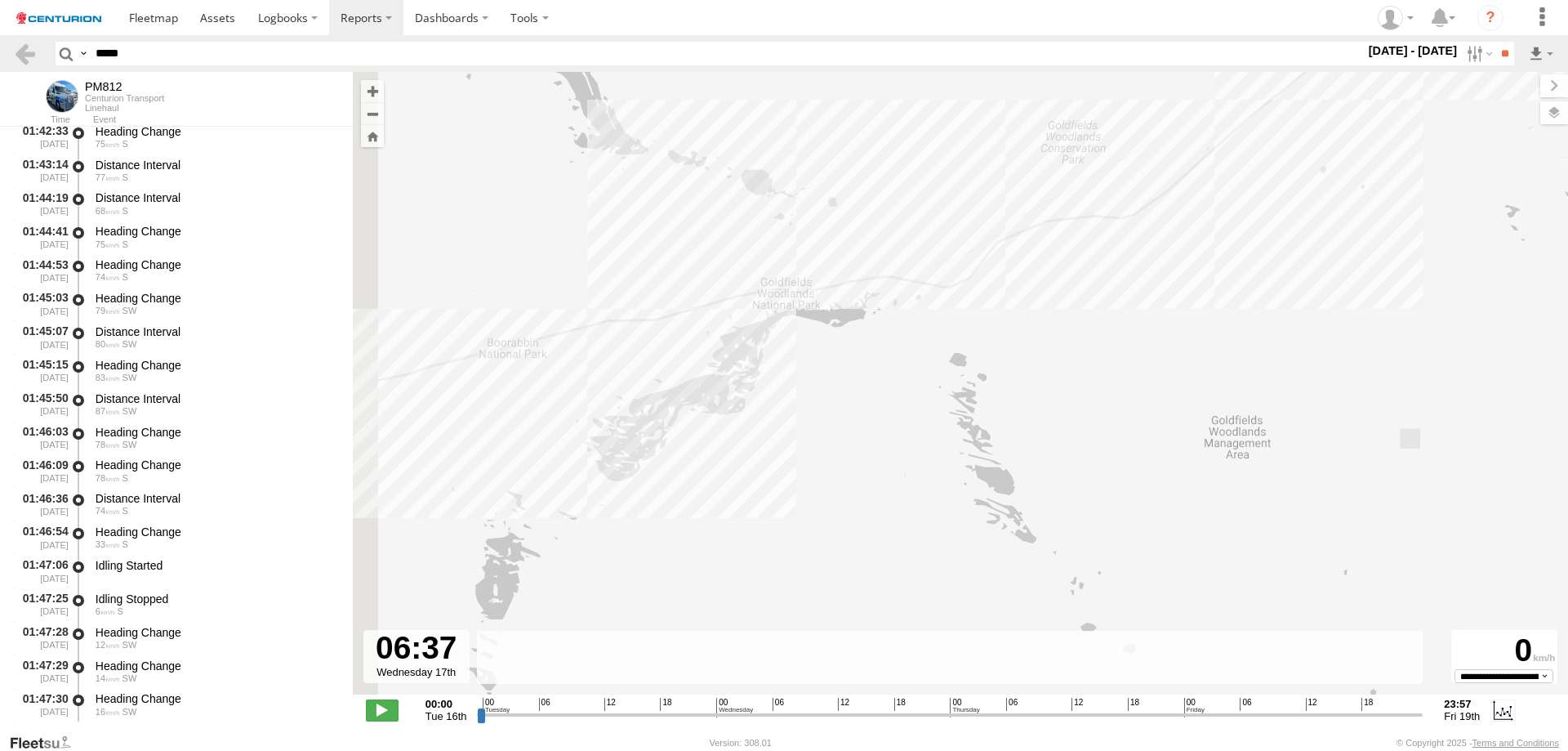
drag, startPoint x: 971, startPoint y: 460, endPoint x: 1091, endPoint y: 376, distance: 146.5
click at [1091, 376] on div "PM812 00:42 Tue 11:35 Wed 17:29 Wed 00:07 Thu 23:34 Thu 22:43 Wed 06:38 Tue 21:…" at bounding box center [960, 391] width 1215 height 639
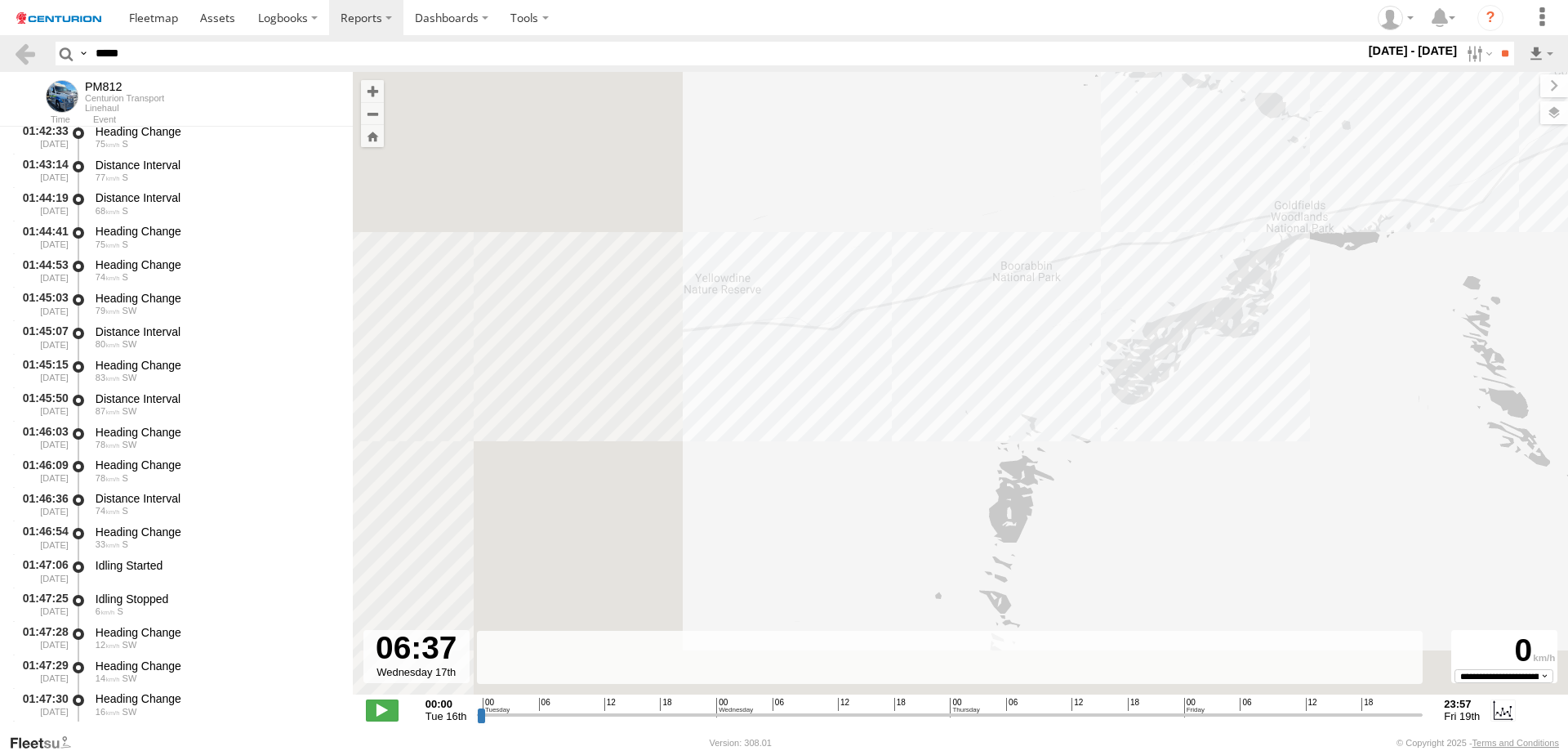
drag, startPoint x: 852, startPoint y: 449, endPoint x: 1371, endPoint y: 370, distance: 525.0
click at [1371, 370] on div "PM812 00:42 Tue 11:35 Wed 17:29 Wed 00:07 Thu 23:34 Thu 22:43 Wed 06:38 Tue 21:…" at bounding box center [960, 391] width 1215 height 639
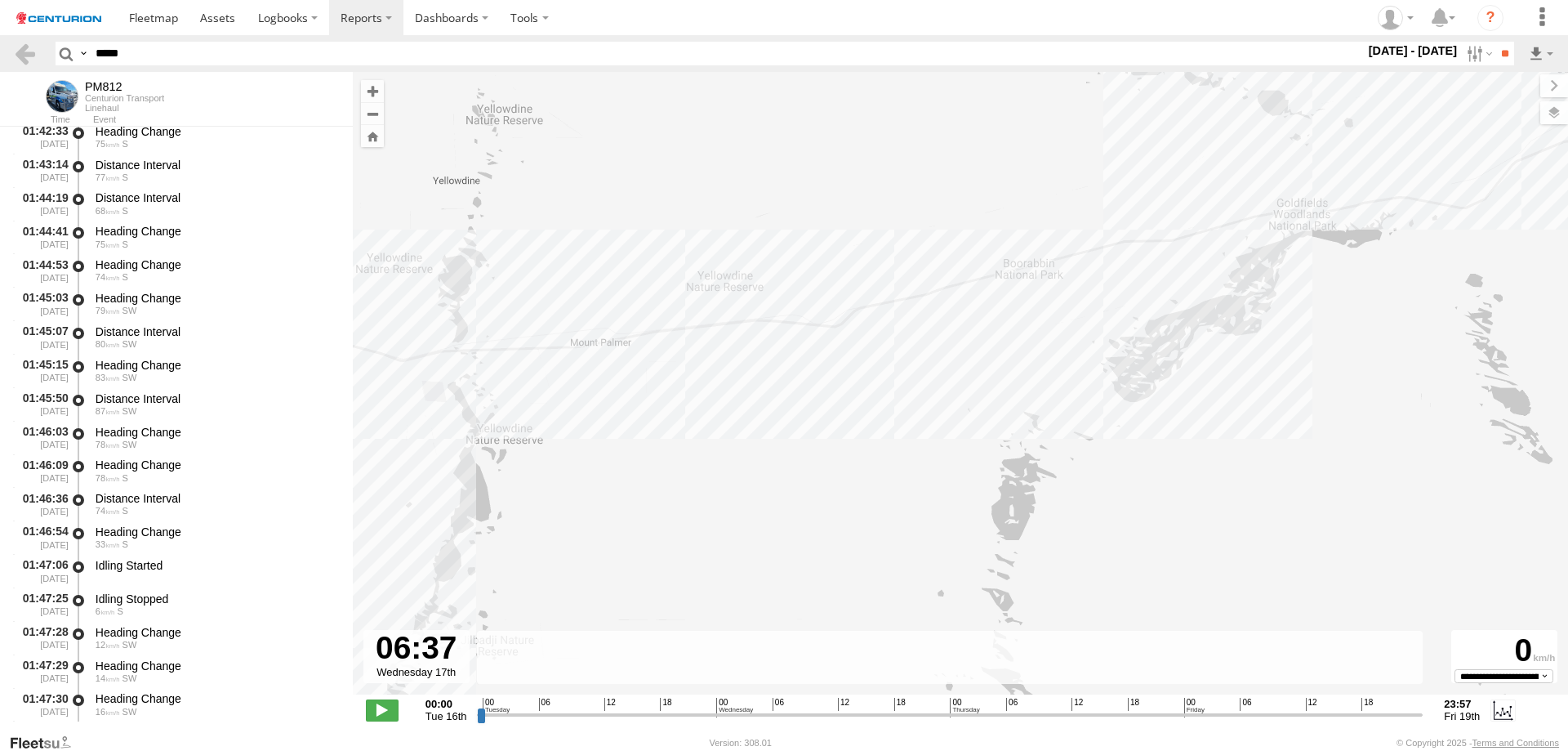
drag, startPoint x: 931, startPoint y: 396, endPoint x: 1306, endPoint y: 327, distance: 381.3
click at [1306, 327] on div "PM812 00:42 Tue 11:35 Wed 17:29 Wed 00:07 Thu 23:34 Thu 22:43 Wed 06:38 Tue 21:…" at bounding box center [960, 391] width 1215 height 639
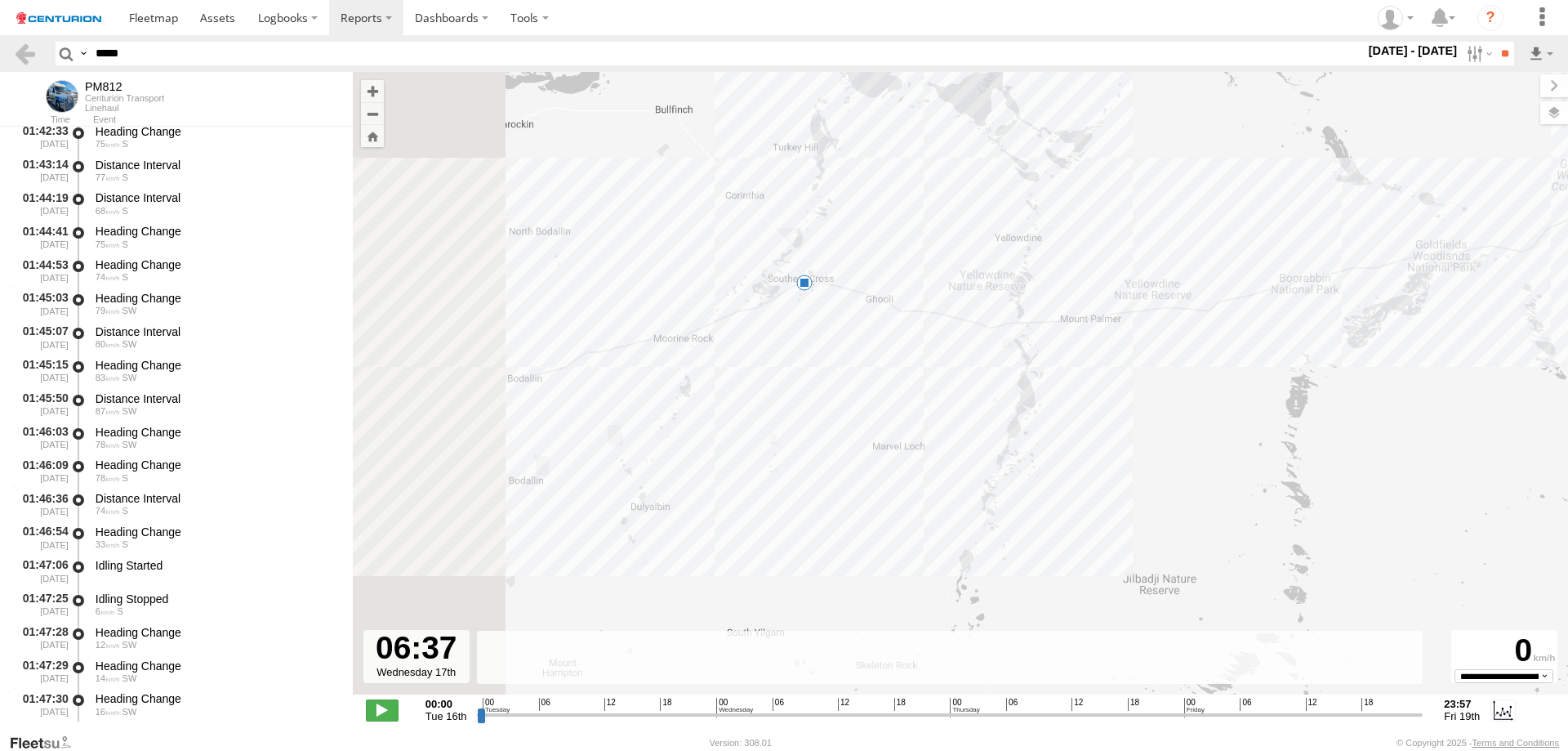
drag, startPoint x: 665, startPoint y: 379, endPoint x: 820, endPoint y: 379, distance: 155.0
click at [820, 379] on div "PM812 00:42 Tue 11:35 Wed 17:29 Wed 00:07 Thu 23:34 Thu 22:43 Wed 06:38 Tue 21:…" at bounding box center [960, 391] width 1215 height 639
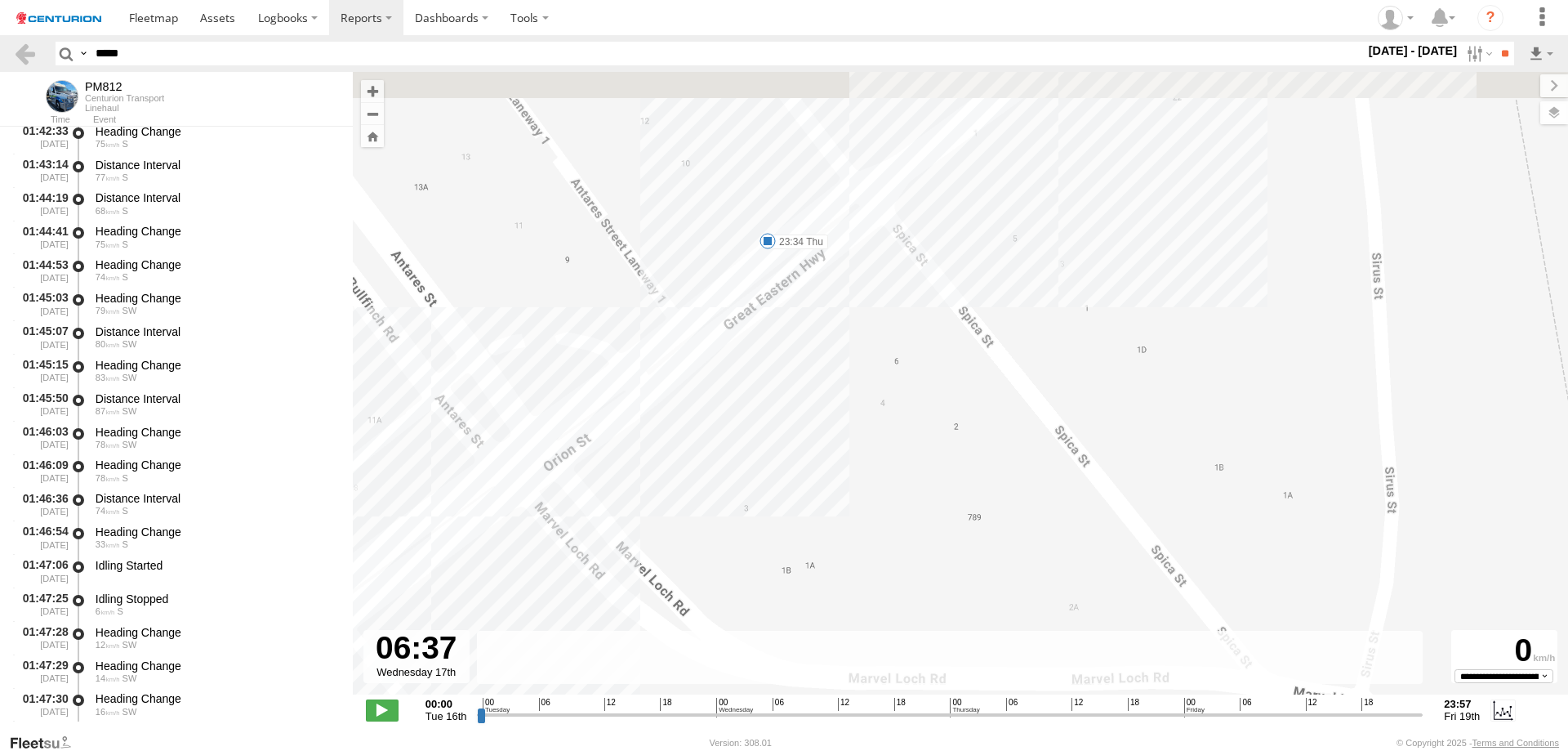
drag, startPoint x: 746, startPoint y: 241, endPoint x: 800, endPoint y: 290, distance: 72.9
click at [827, 321] on div "PM812 00:42 Tue 11:35 Wed 17:29 Wed 00:07 Thu 23:34 Thu 22:43 Wed 06:38 Tue 21:…" at bounding box center [960, 391] width 1215 height 639
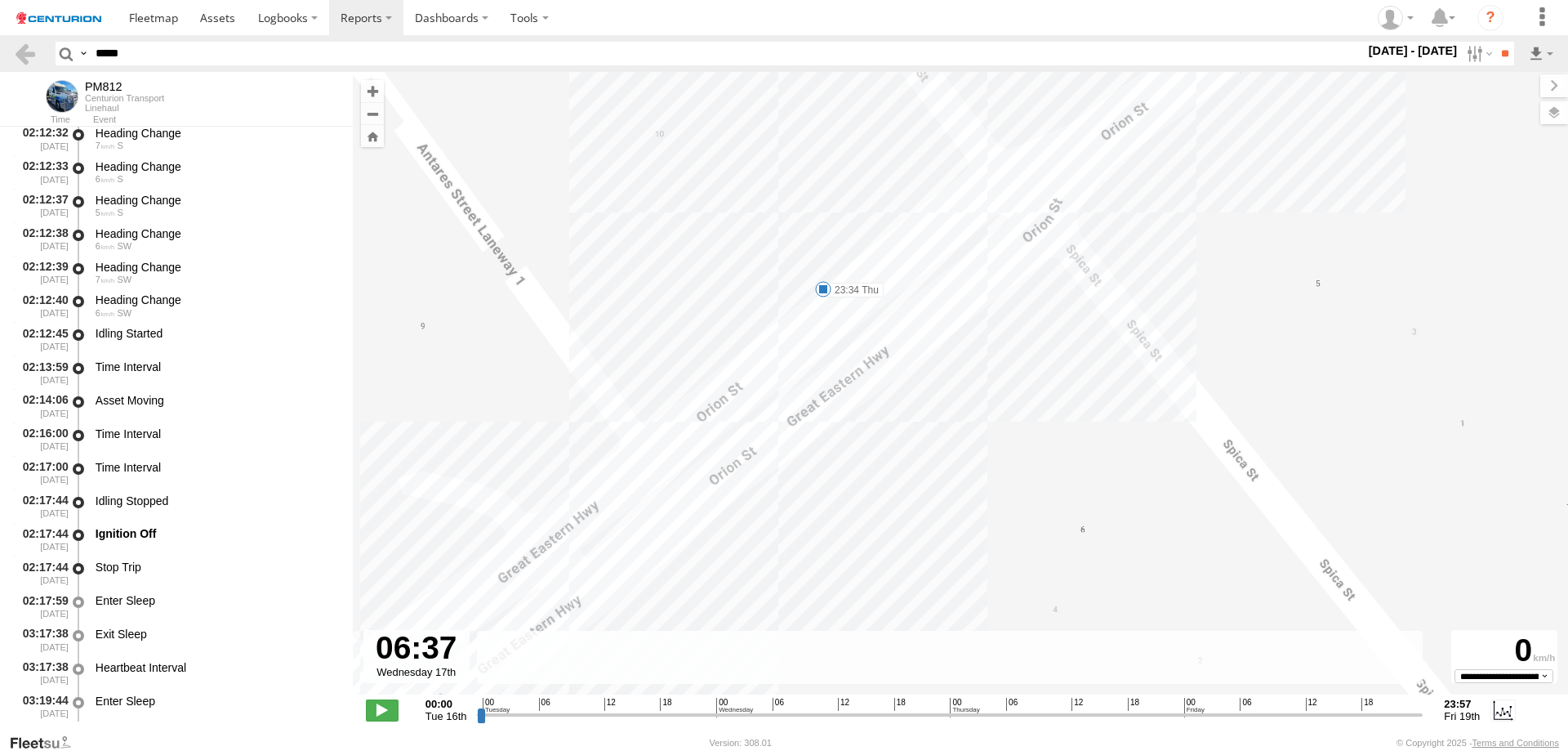
scroll to position [15738, 0]
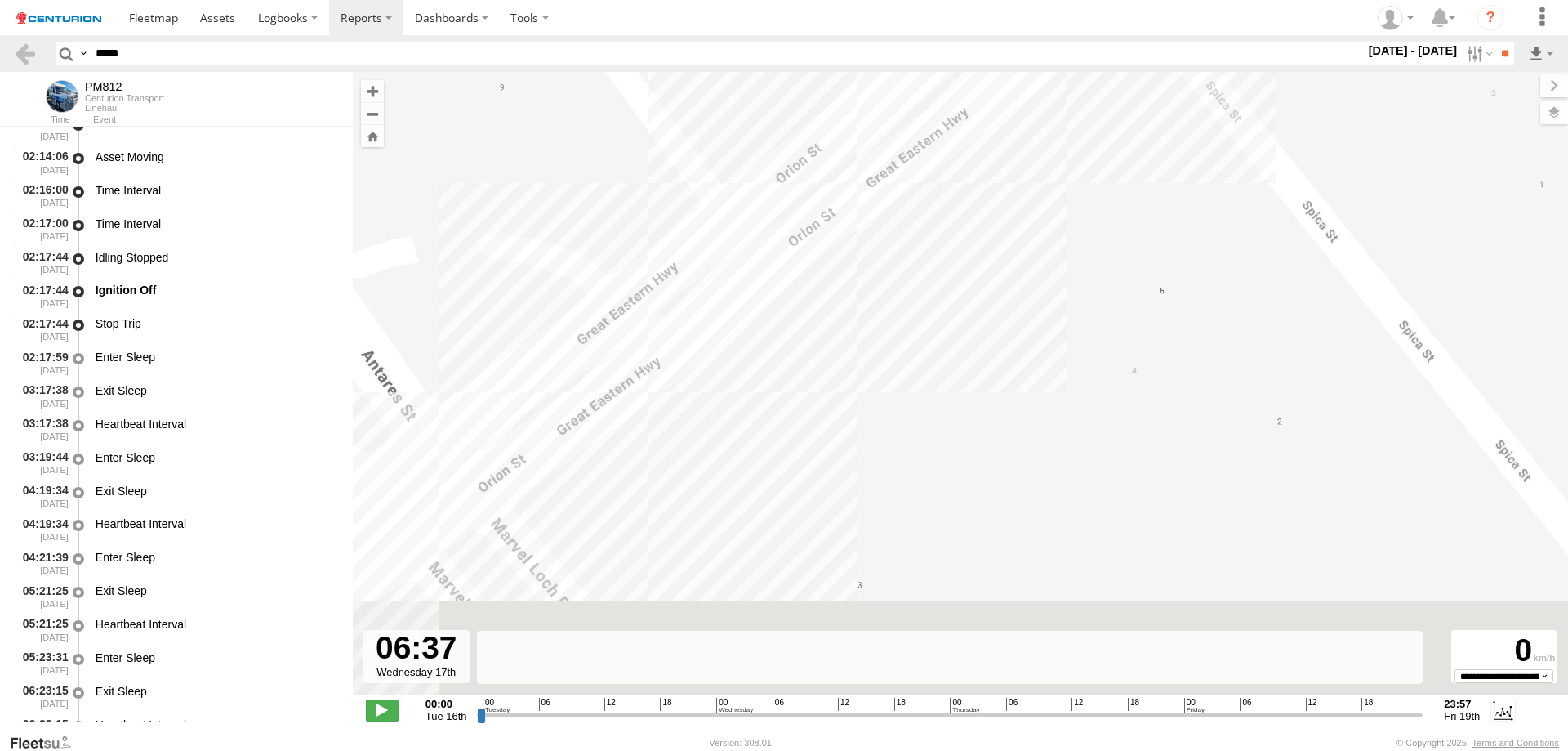
drag, startPoint x: 729, startPoint y: 519, endPoint x: 814, endPoint y: 265, distance: 267.8
click at [814, 265] on div "PM812 00:42 Tue 11:35 Wed 17:29 Wed 00:07 Thu 23:34 Thu 22:43 Wed 06:38 Tue 21:…" at bounding box center [960, 391] width 1215 height 639
